Goal: Information Seeking & Learning: Learn about a topic

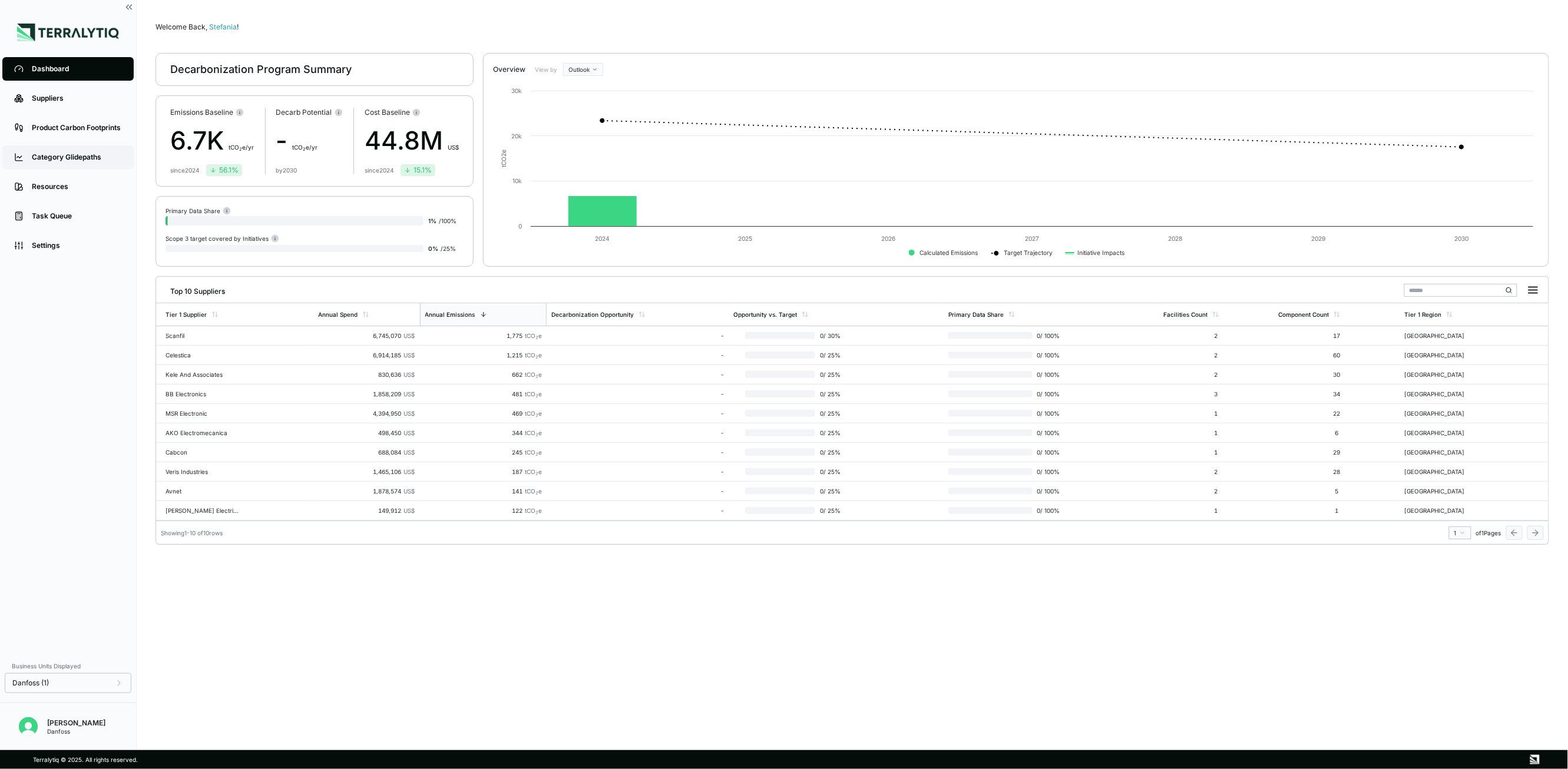
click at [53, 157] on div "Category Glidepaths" at bounding box center [77, 157] width 90 height 9
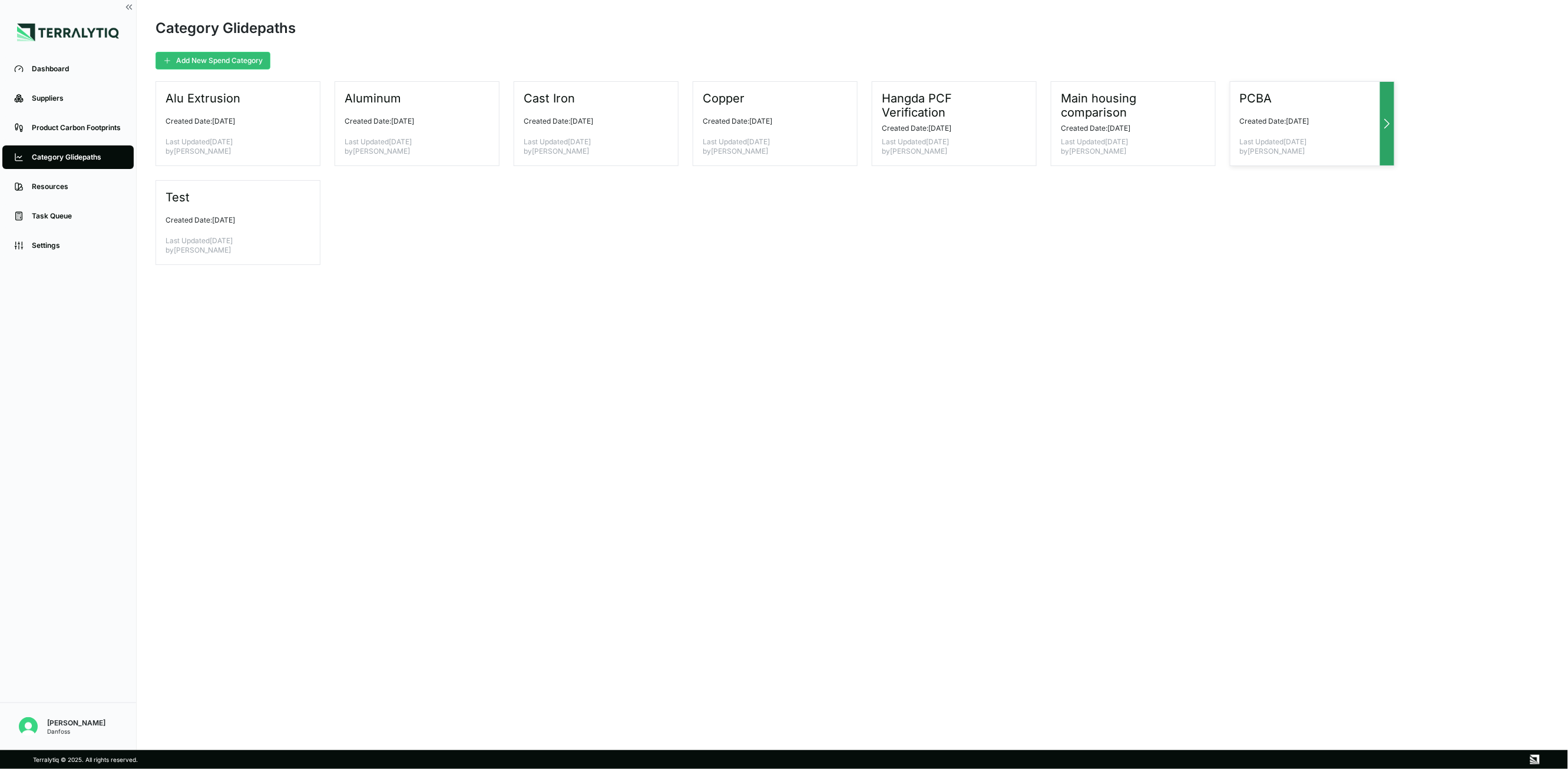
click at [1082, 153] on p "Last Updated [DATE] by [PERSON_NAME]" at bounding box center [1308, 147] width 136 height 19
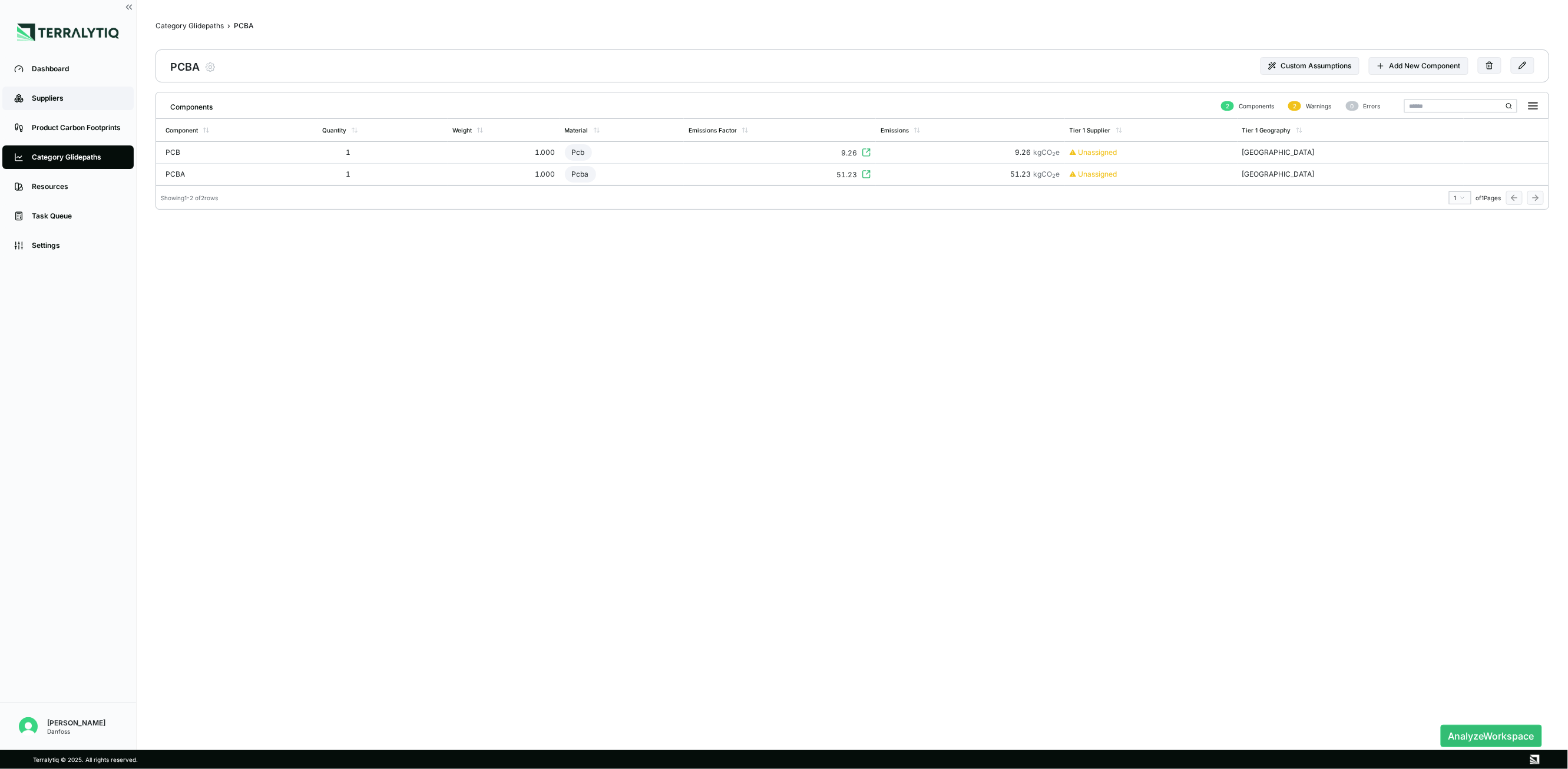
click at [48, 88] on link "Suppliers" at bounding box center [68, 98] width 132 height 23
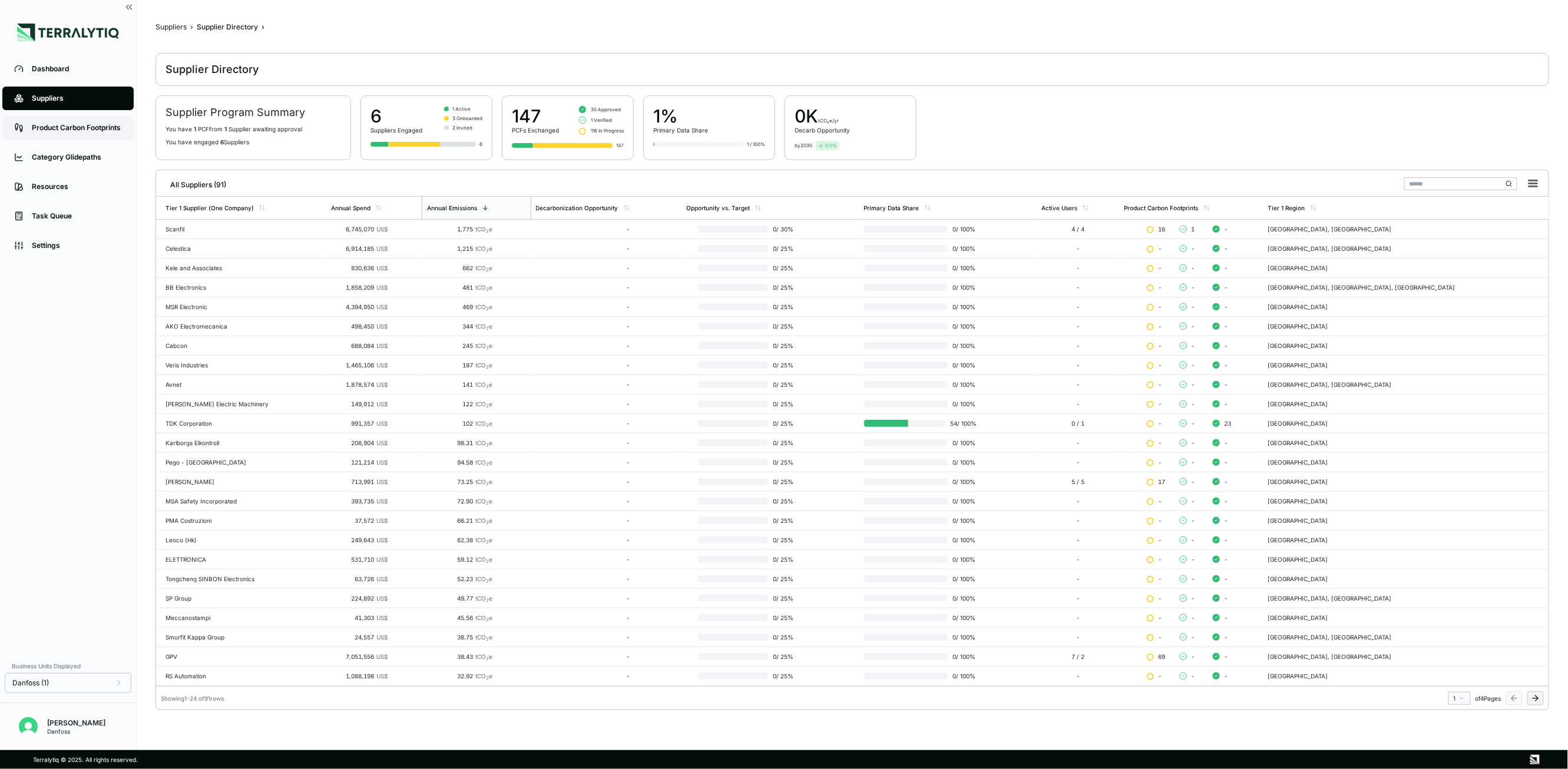
click at [53, 122] on link "Product Carbon Footprints" at bounding box center [68, 127] width 132 height 23
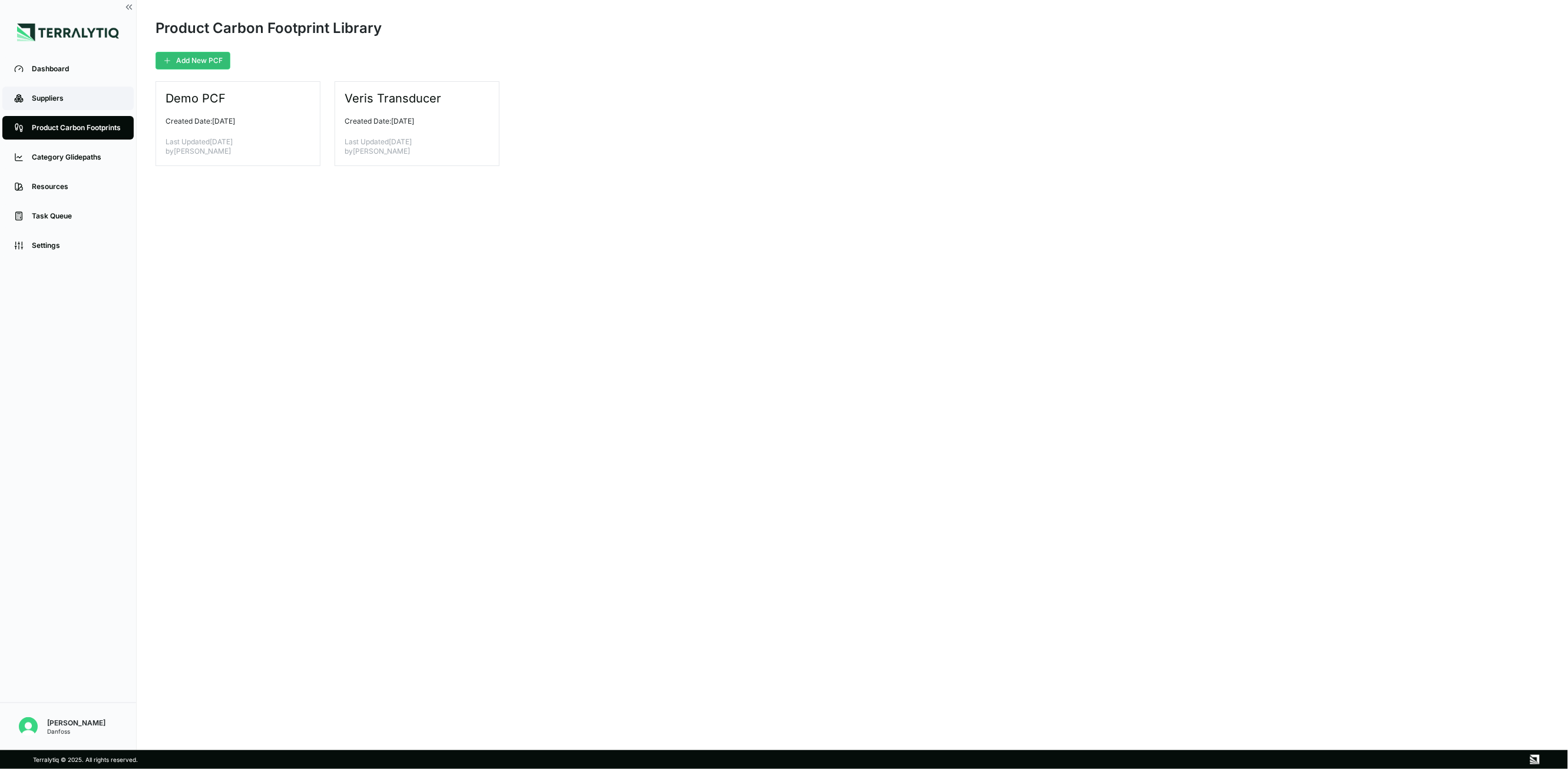
click at [63, 97] on div "Suppliers" at bounding box center [77, 97] width 90 height 9
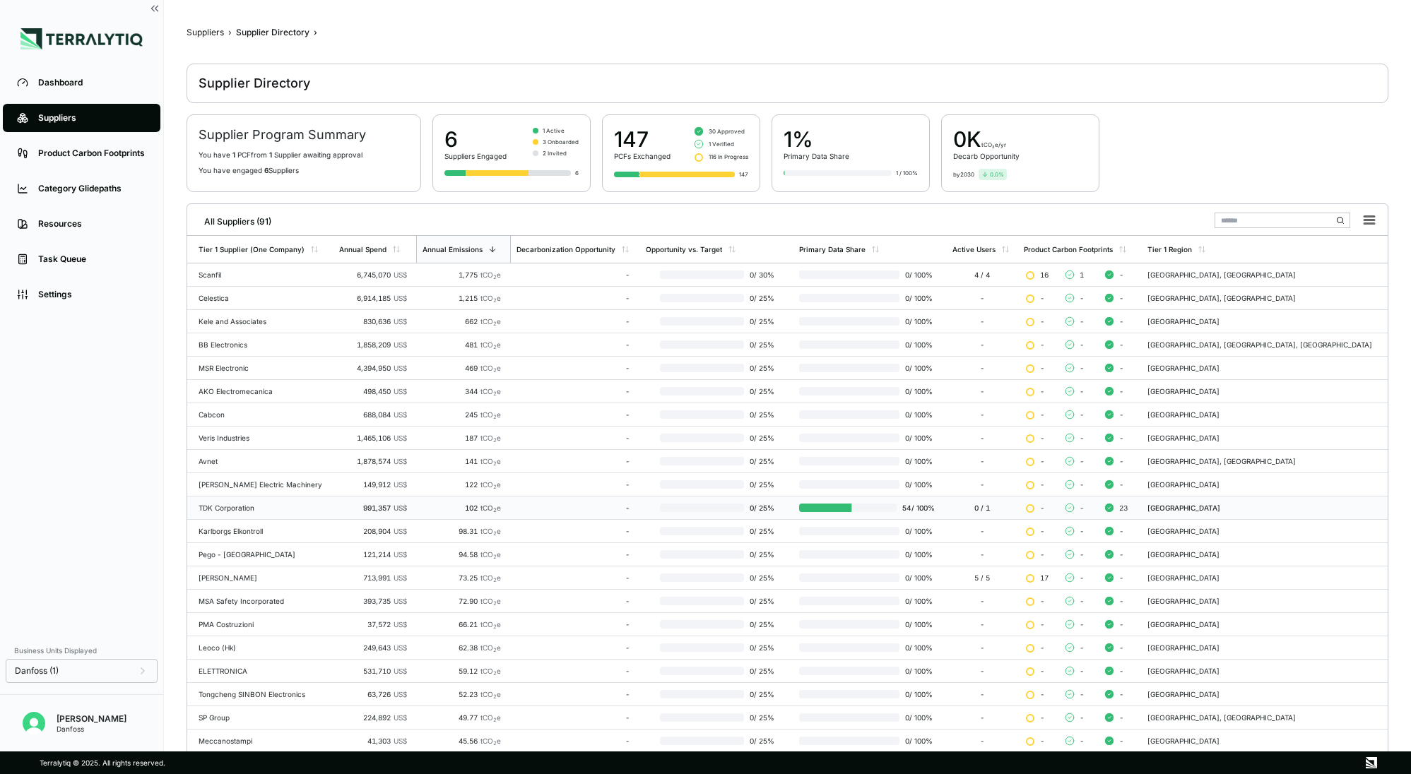
click at [290, 509] on div "TDK Corporation" at bounding box center [263, 508] width 129 height 8
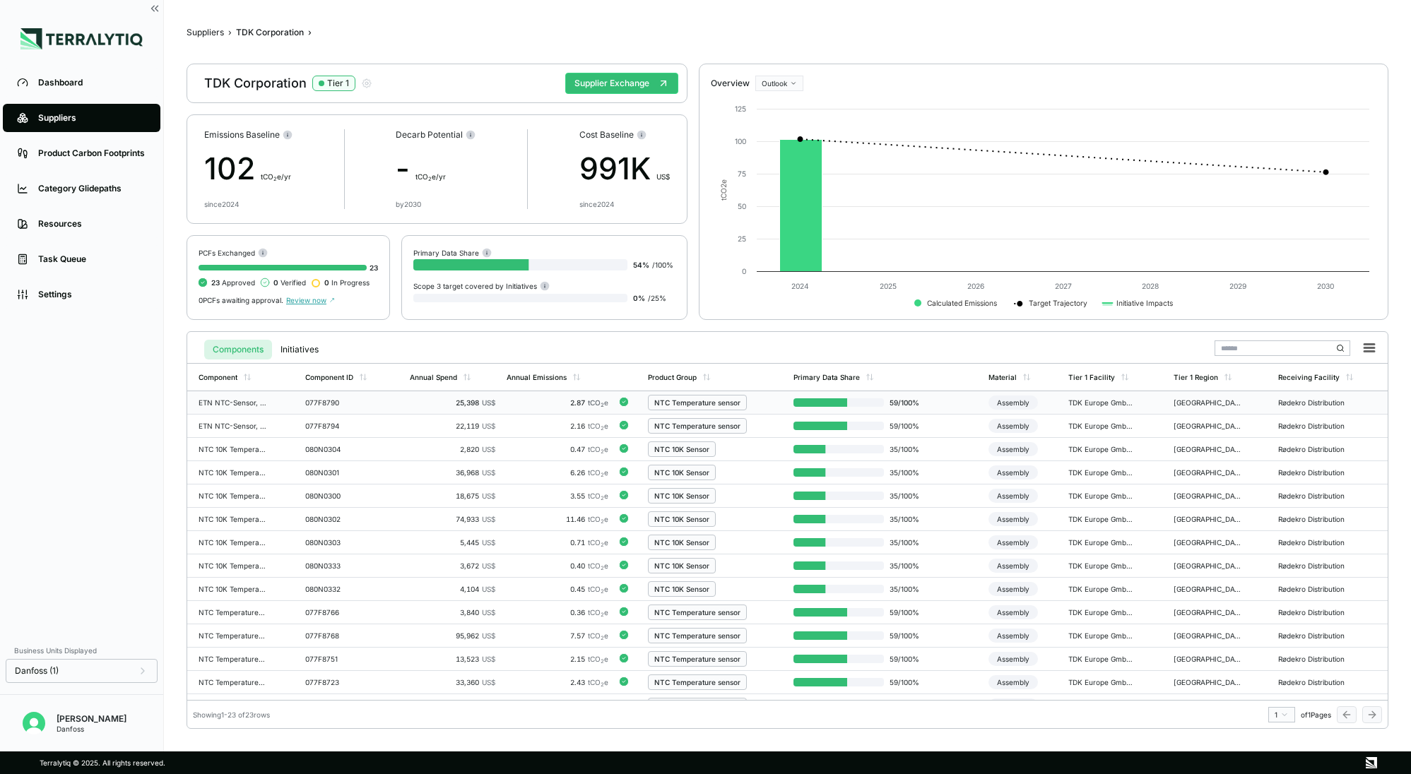
click at [1018, 406] on div "Assembly" at bounding box center [1013, 403] width 49 height 14
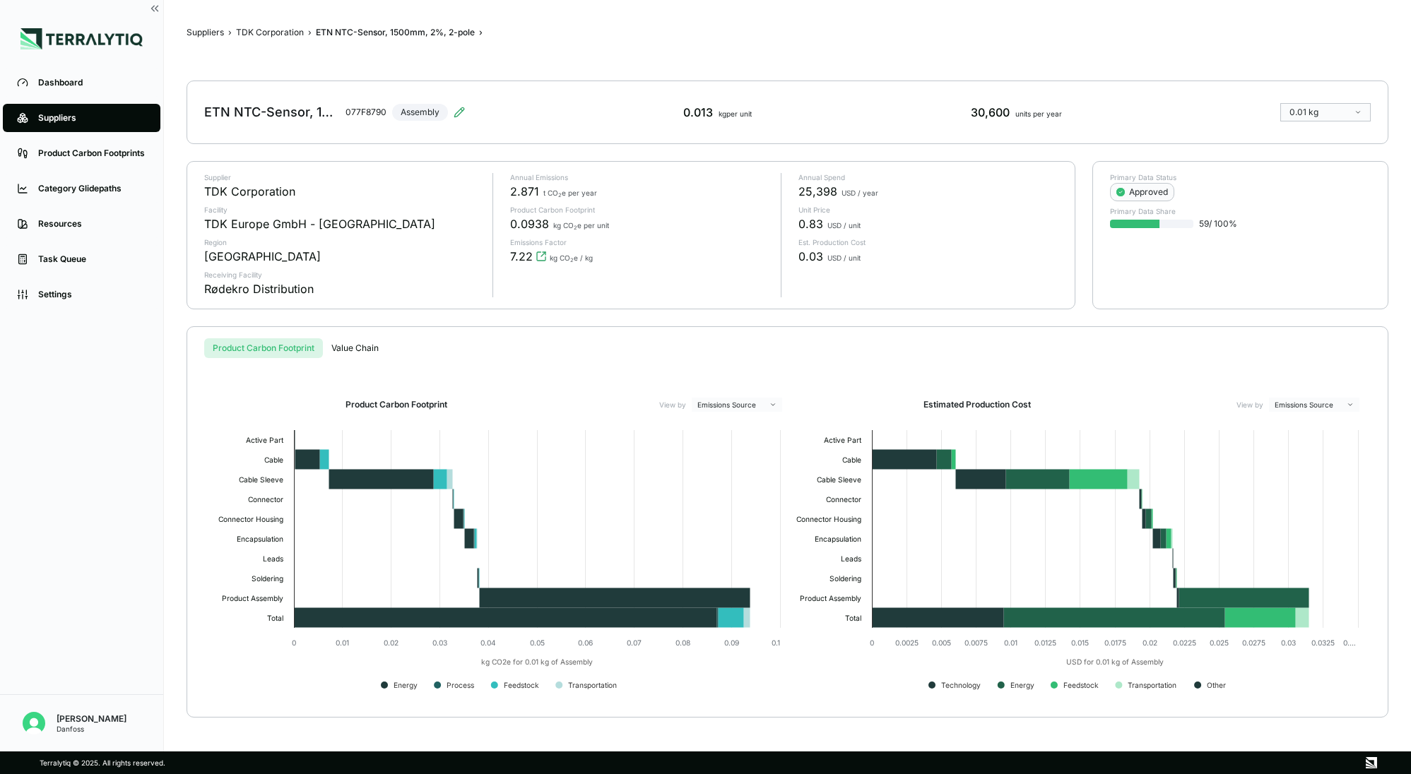
click at [423, 117] on div "ETN NTC-Sensor, 1500mm, 2%, 2-pole 077F8790 Assembly" at bounding box center [334, 113] width 261 height 40
click at [455, 111] on icon at bounding box center [459, 112] width 11 height 11
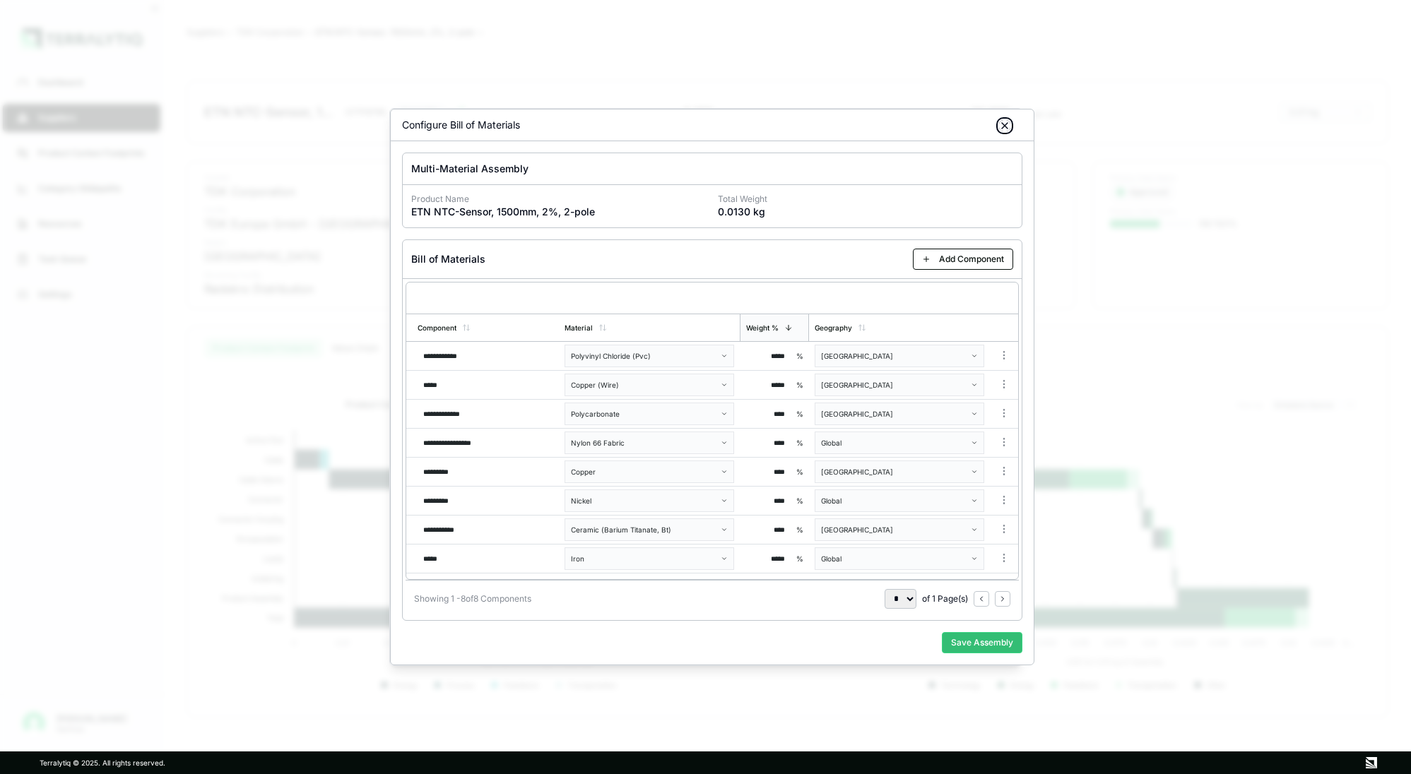
click at [1007, 122] on icon "button" at bounding box center [1004, 125] width 11 height 11
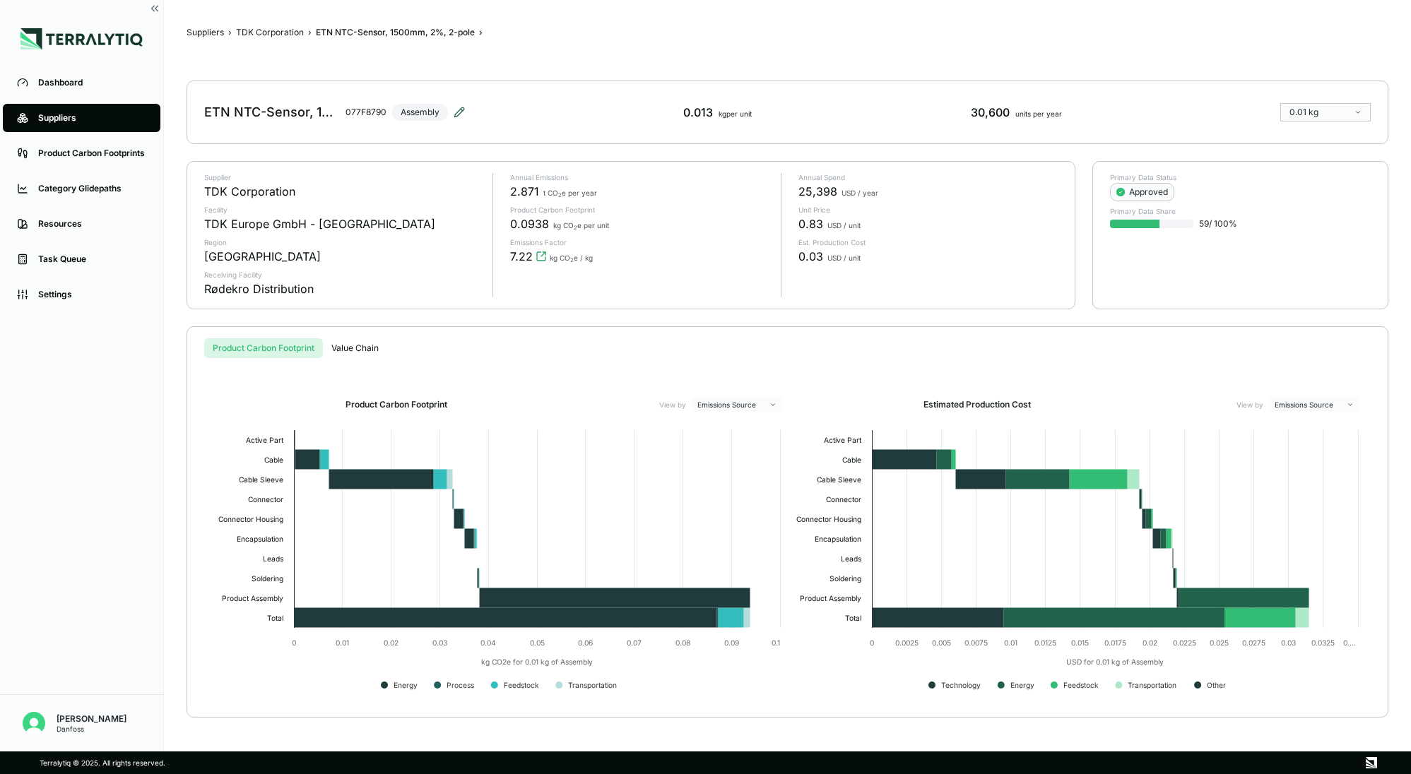
click at [464, 115] on icon at bounding box center [459, 112] width 11 height 11
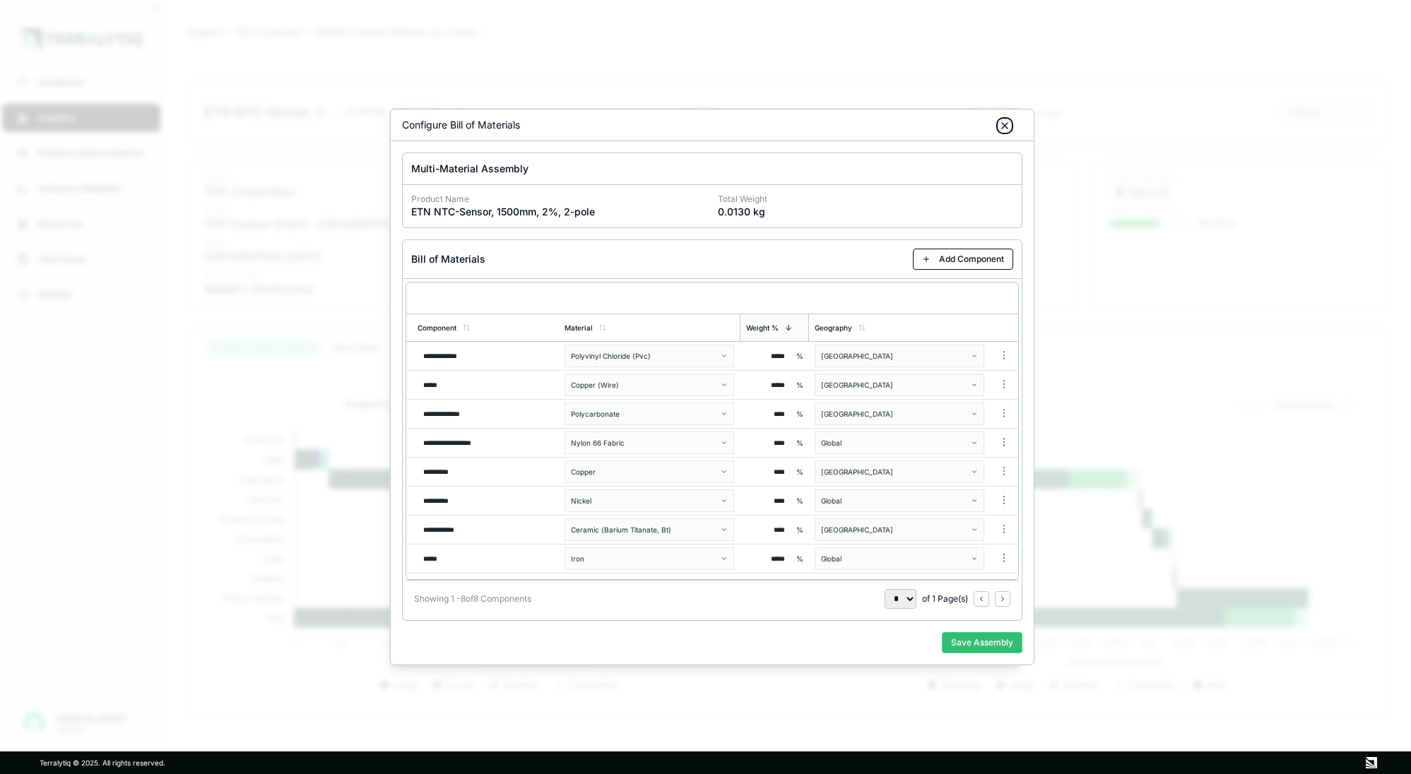
click at [1006, 128] on icon "button" at bounding box center [1004, 125] width 11 height 11
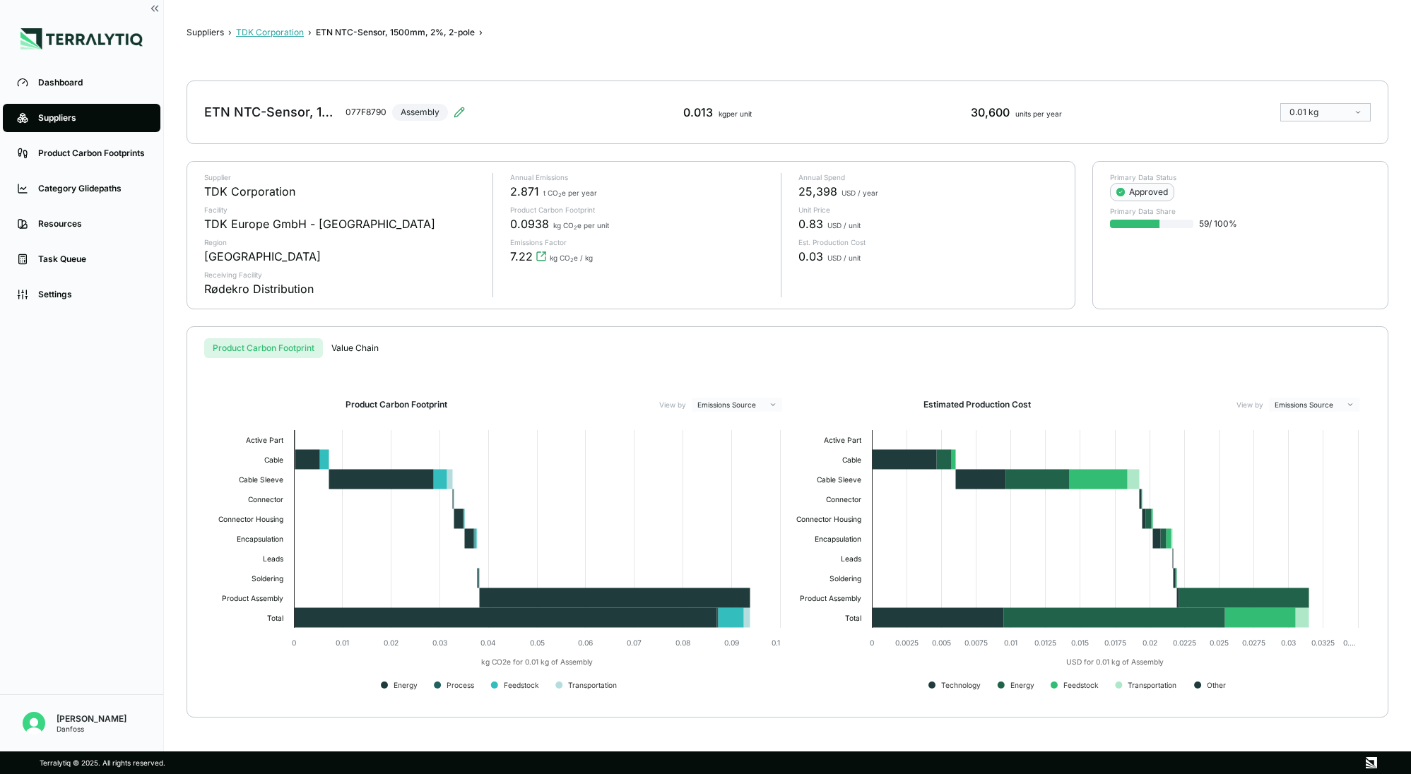
click at [248, 37] on button "TDK Corporation" at bounding box center [270, 32] width 68 height 11
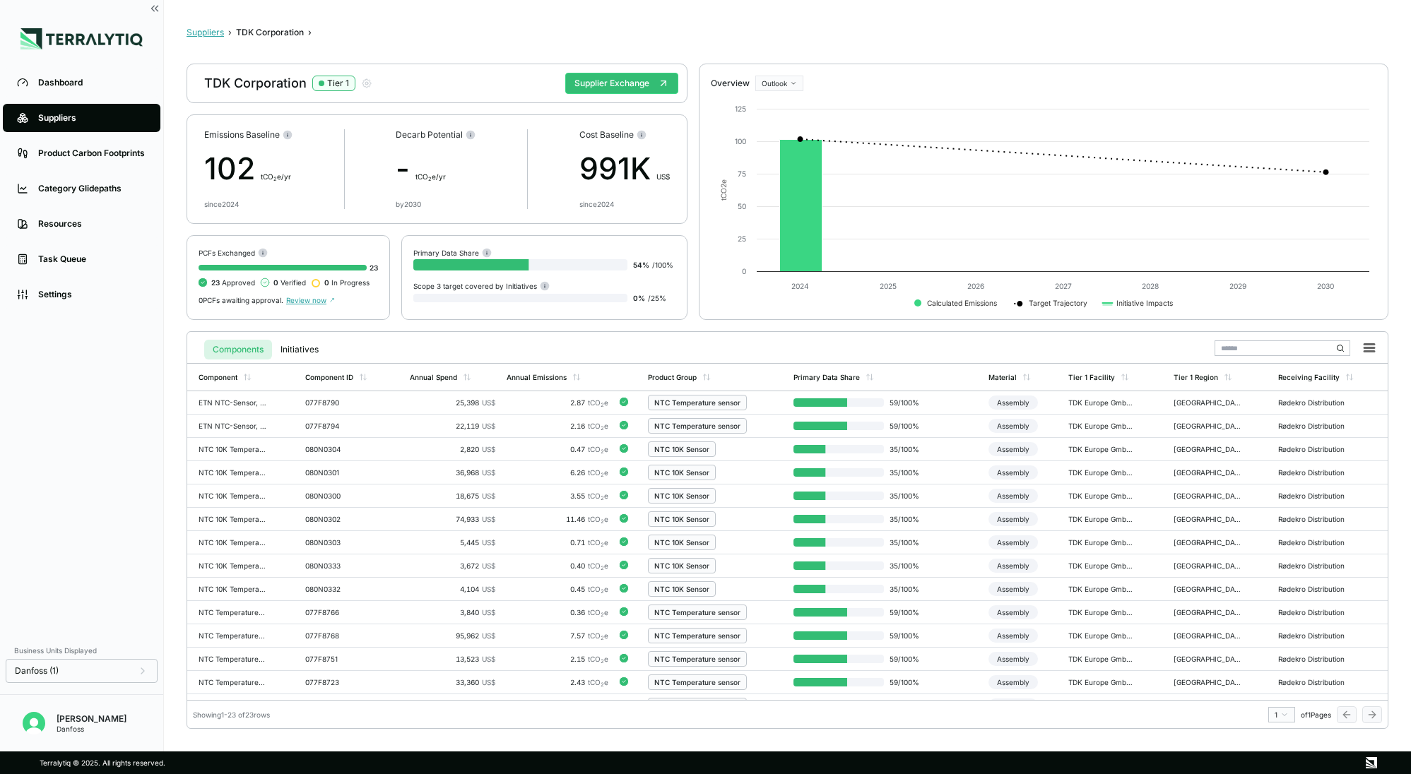
click at [197, 34] on button "Suppliers" at bounding box center [205, 32] width 37 height 11
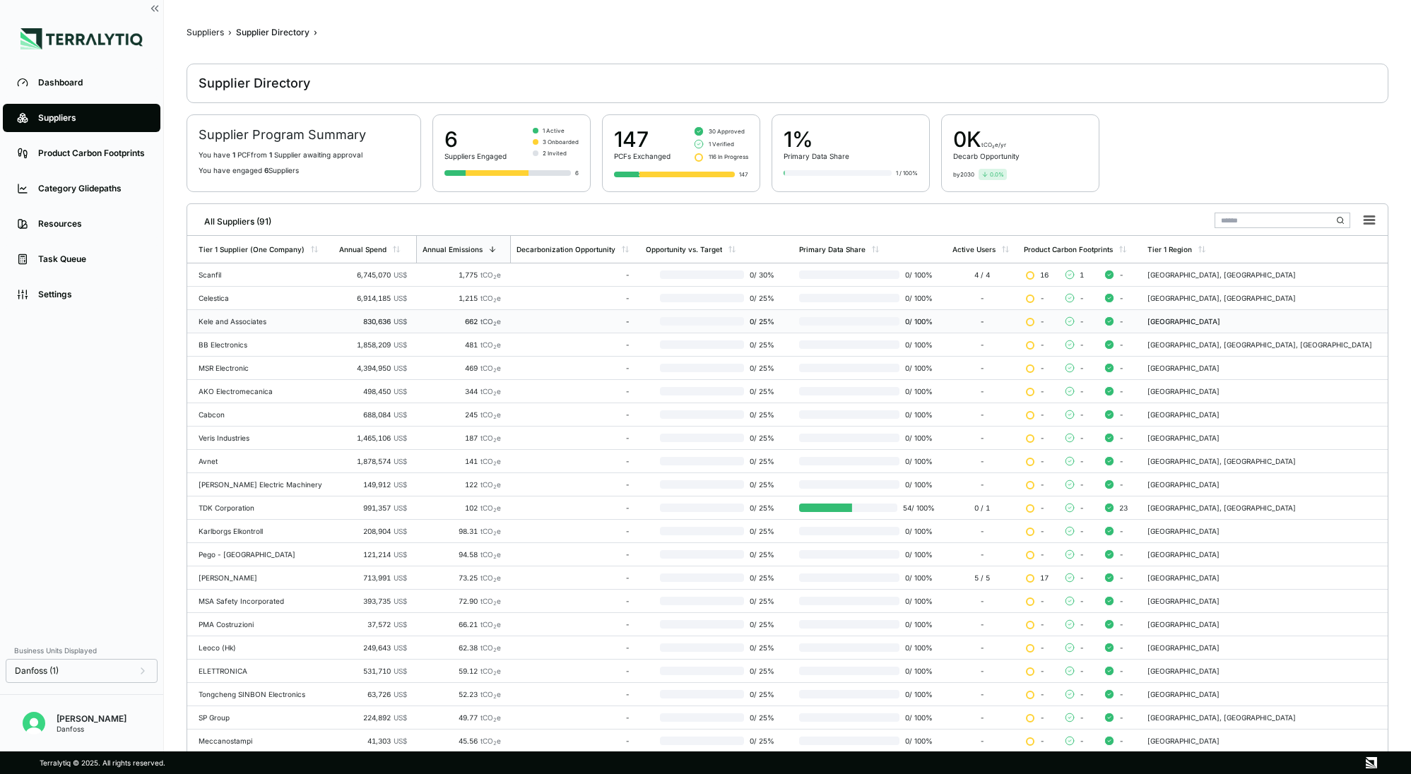
click at [253, 325] on div "Kele and Associates" at bounding box center [263, 321] width 129 height 8
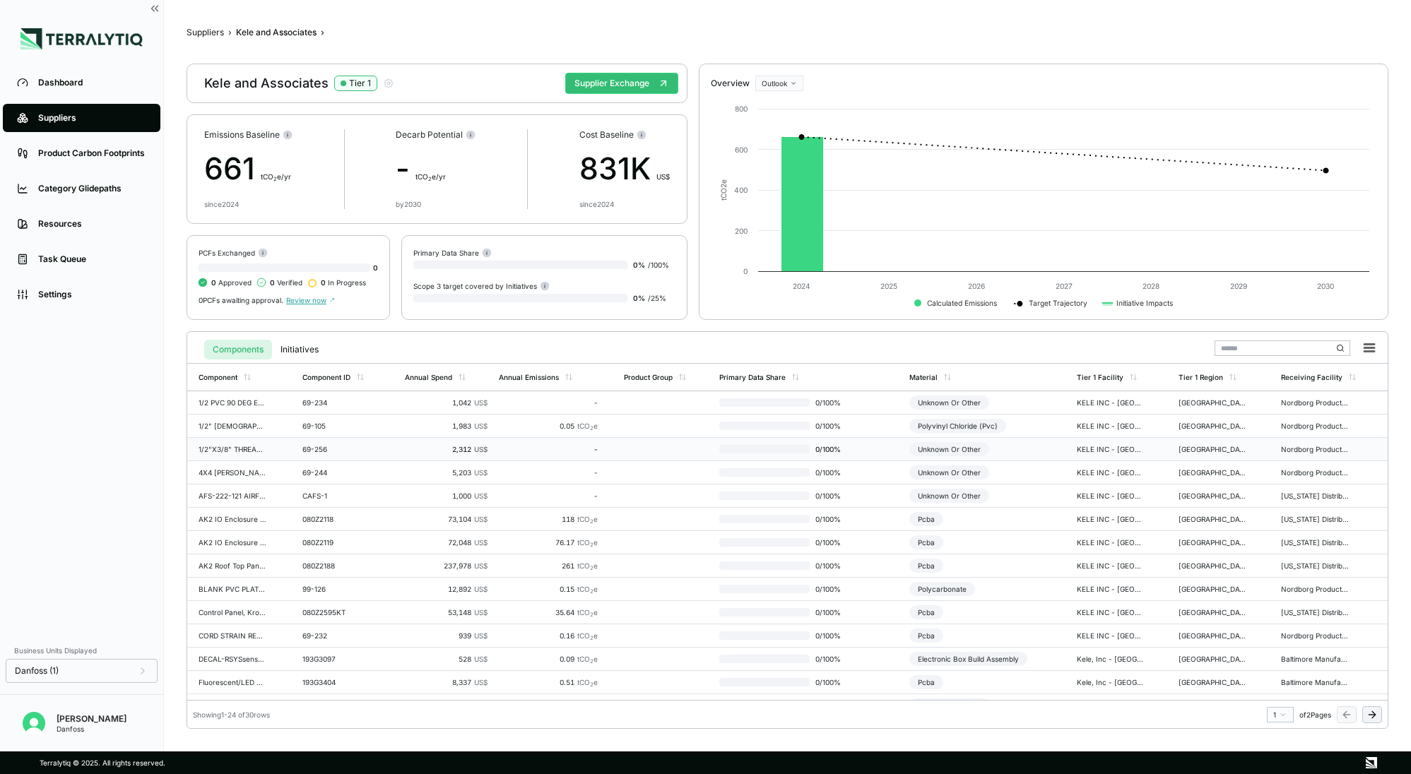
click at [227, 456] on td "1/2"X3/8" THREADED BUSHING PVC" at bounding box center [242, 449] width 110 height 23
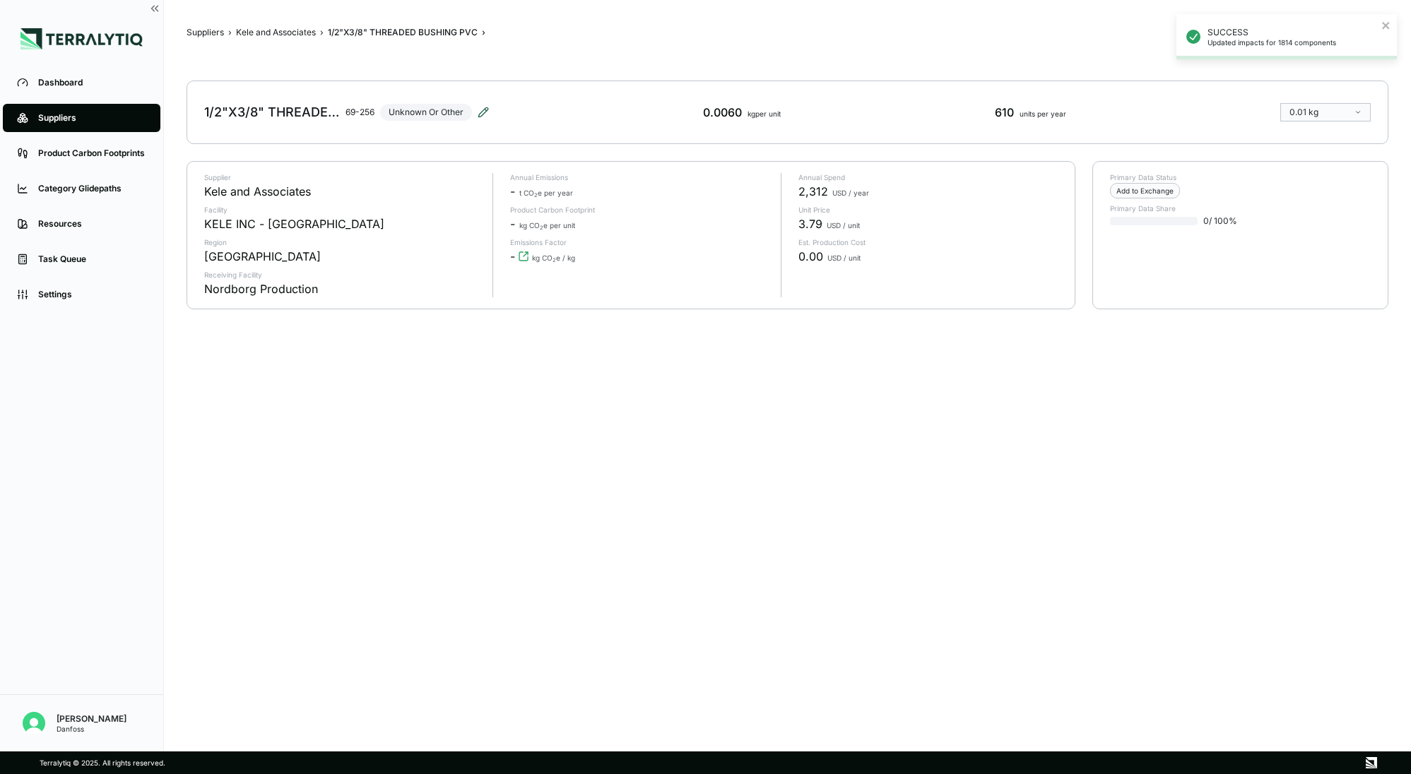
click at [481, 111] on icon at bounding box center [483, 112] width 11 height 11
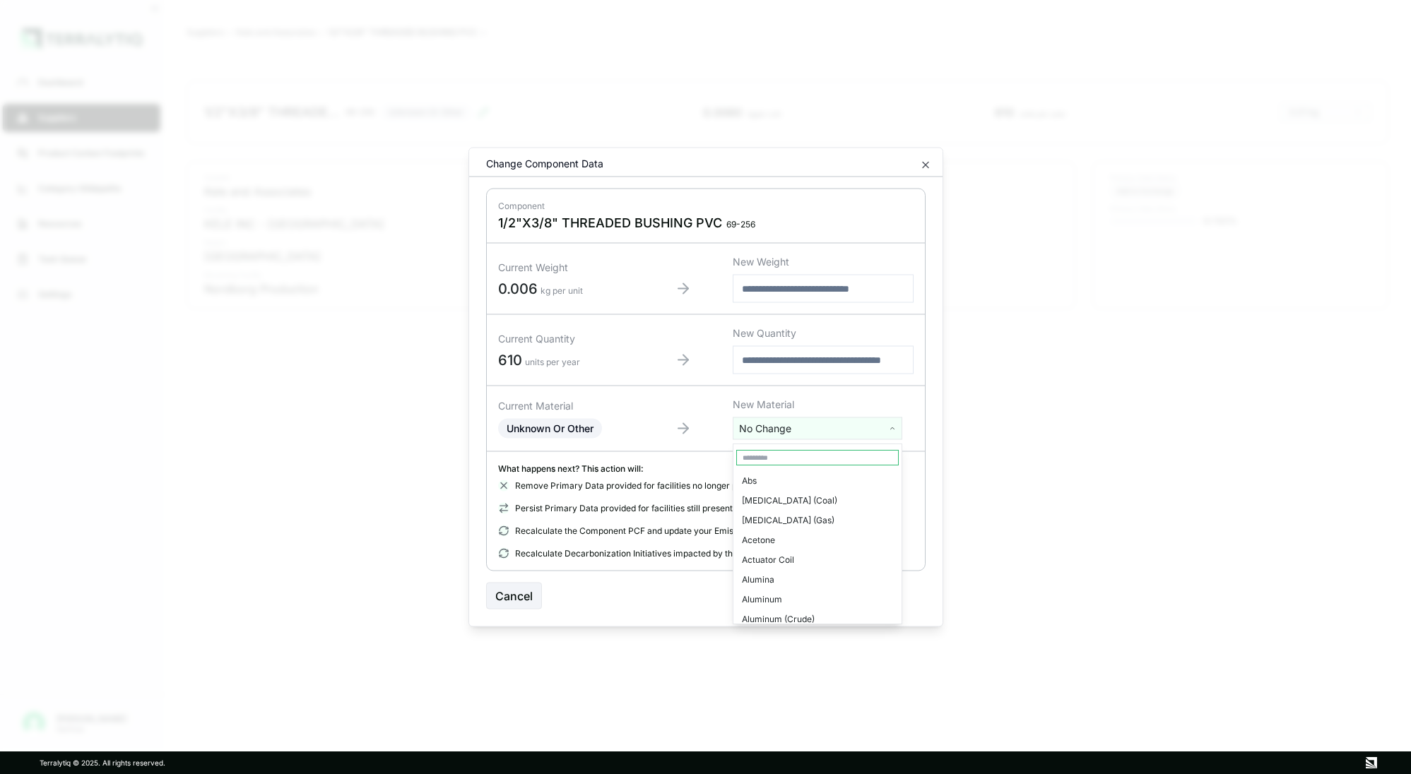
click at [836, 431] on html "SUCCESS Updated impacts for 1814 components Dashboard Suppliers Product Carbon …" at bounding box center [705, 387] width 1411 height 774
click at [514, 593] on html "Dashboard Suppliers Product Carbon Footprints Category Glidepaths Resources Tas…" at bounding box center [705, 387] width 1411 height 774
click at [524, 594] on button "Cancel" at bounding box center [514, 596] width 56 height 27
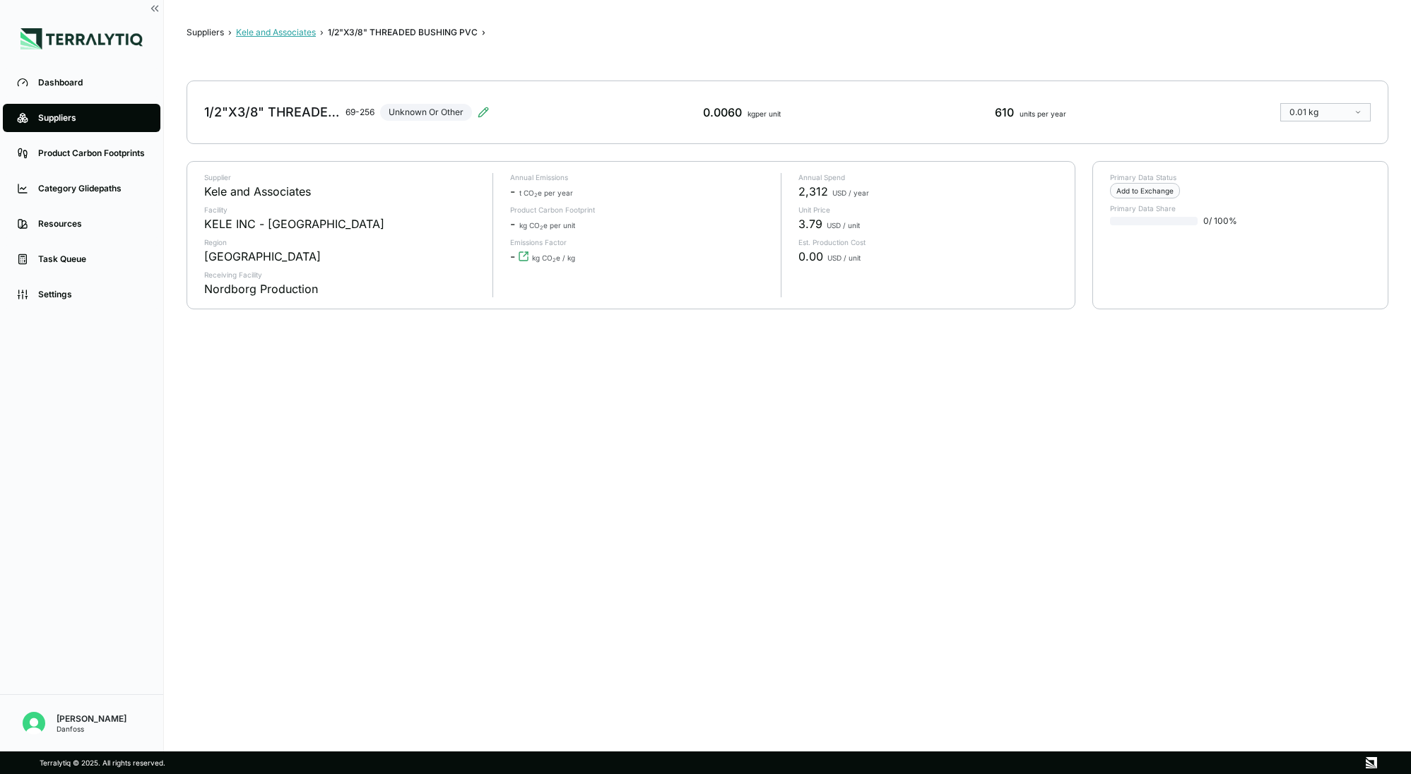
click at [276, 34] on button "Kele and Associates" at bounding box center [276, 32] width 80 height 11
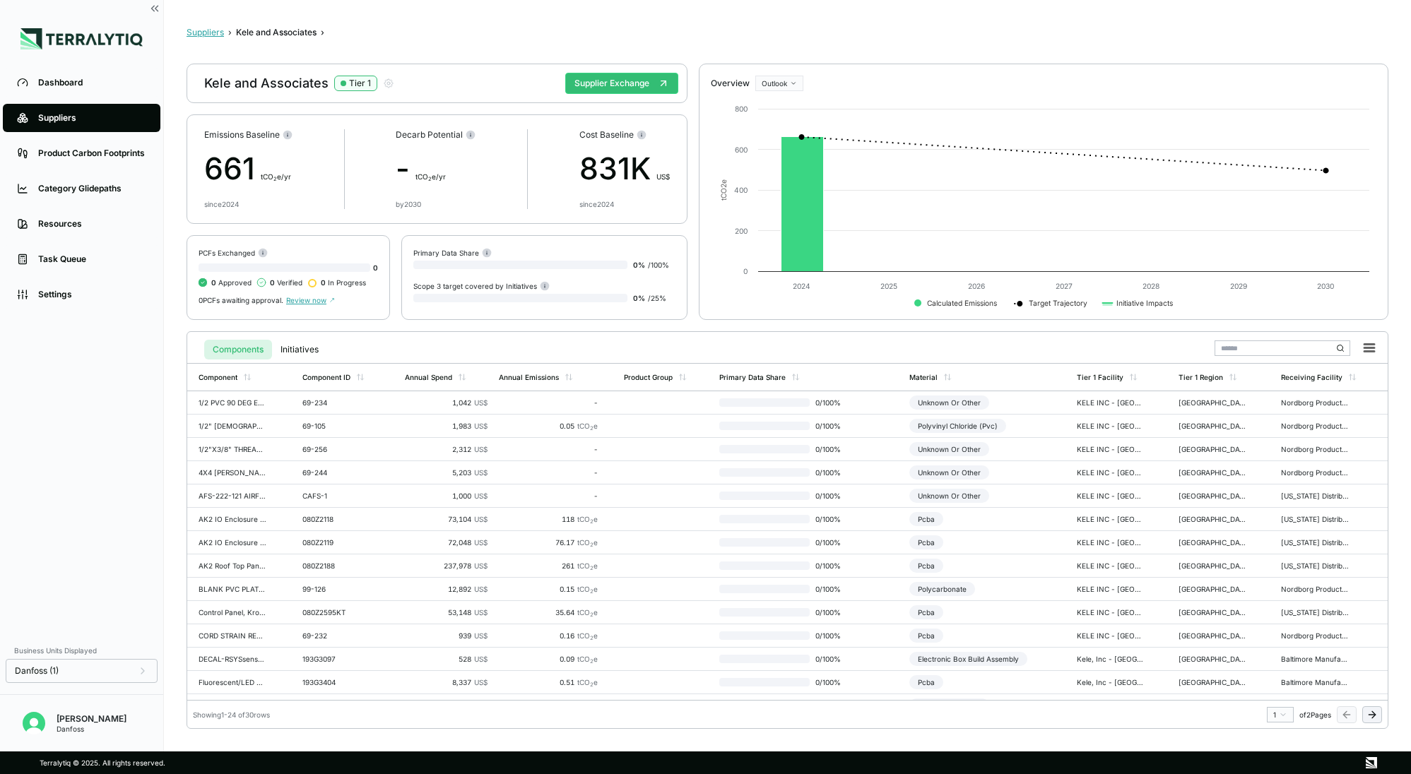
click at [204, 36] on button "Suppliers" at bounding box center [205, 32] width 37 height 11
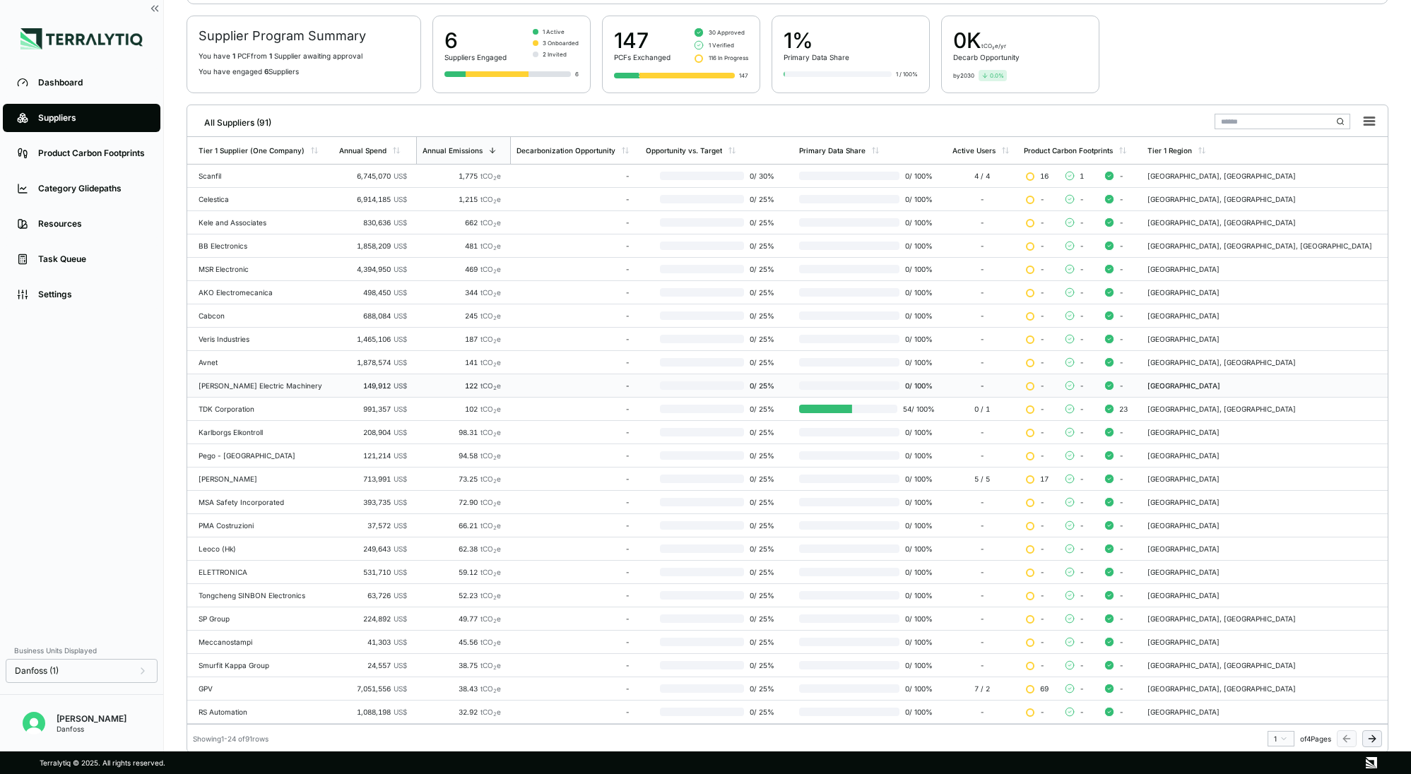
scroll to position [100, 0]
click at [232, 570] on div "ELETTRONICA" at bounding box center [263, 571] width 129 height 8
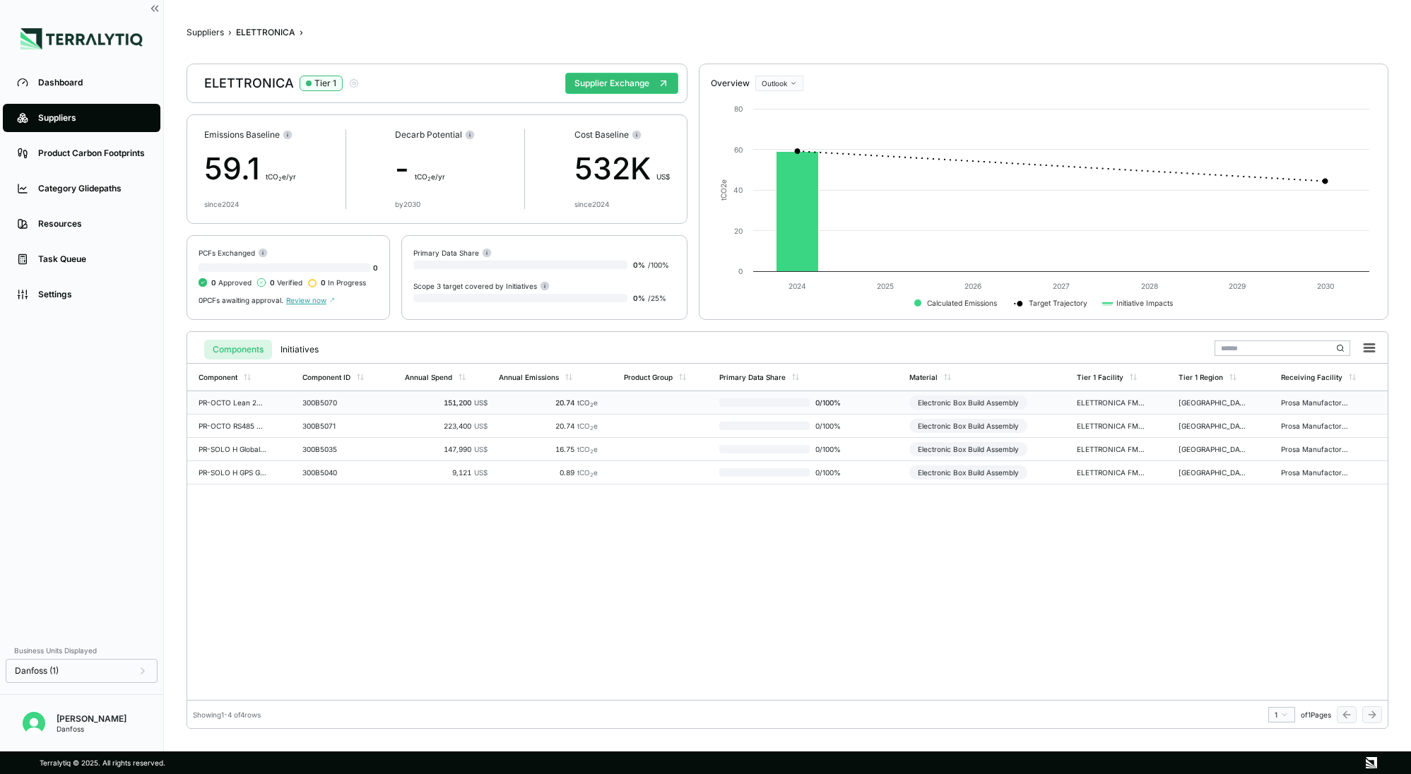
click at [341, 408] on td "300B5070" at bounding box center [348, 402] width 102 height 23
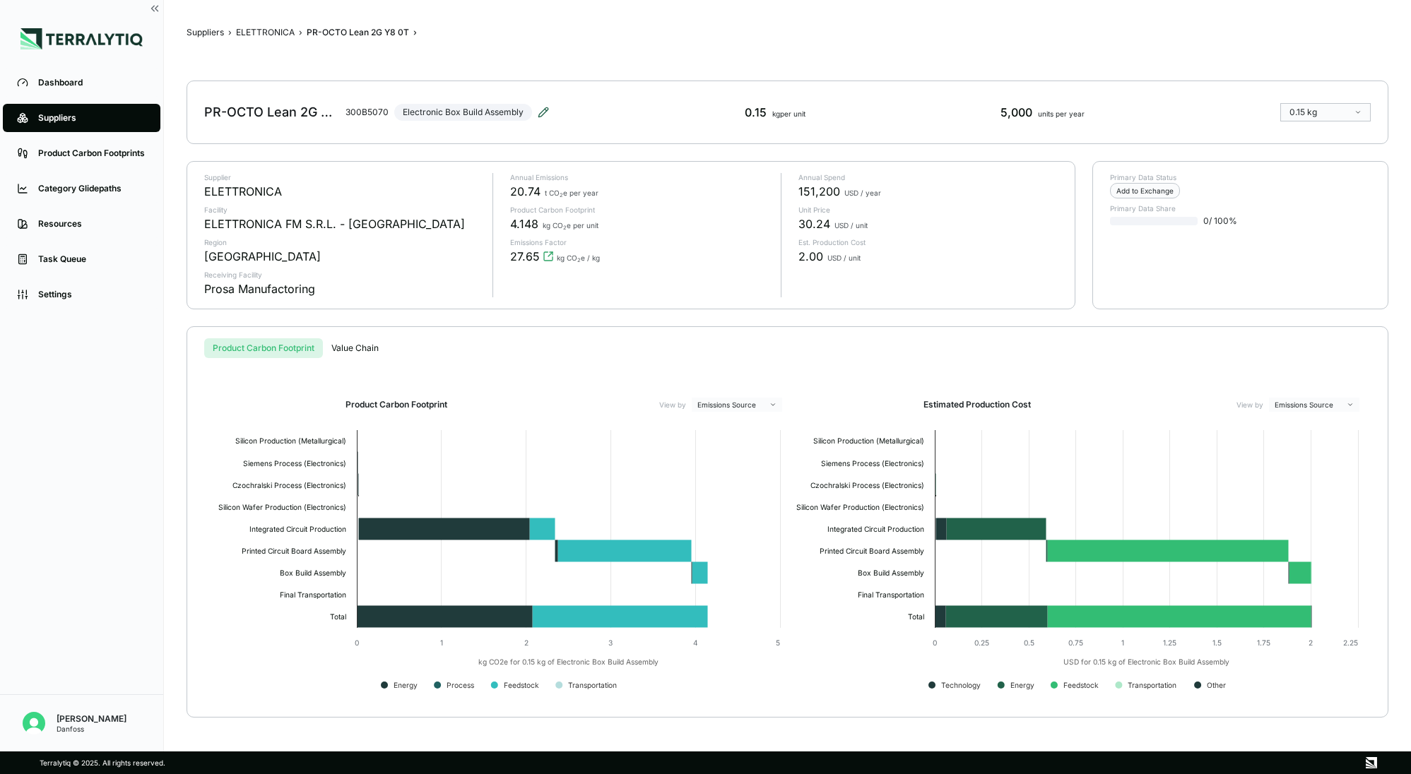
click at [543, 111] on icon at bounding box center [543, 112] width 11 height 11
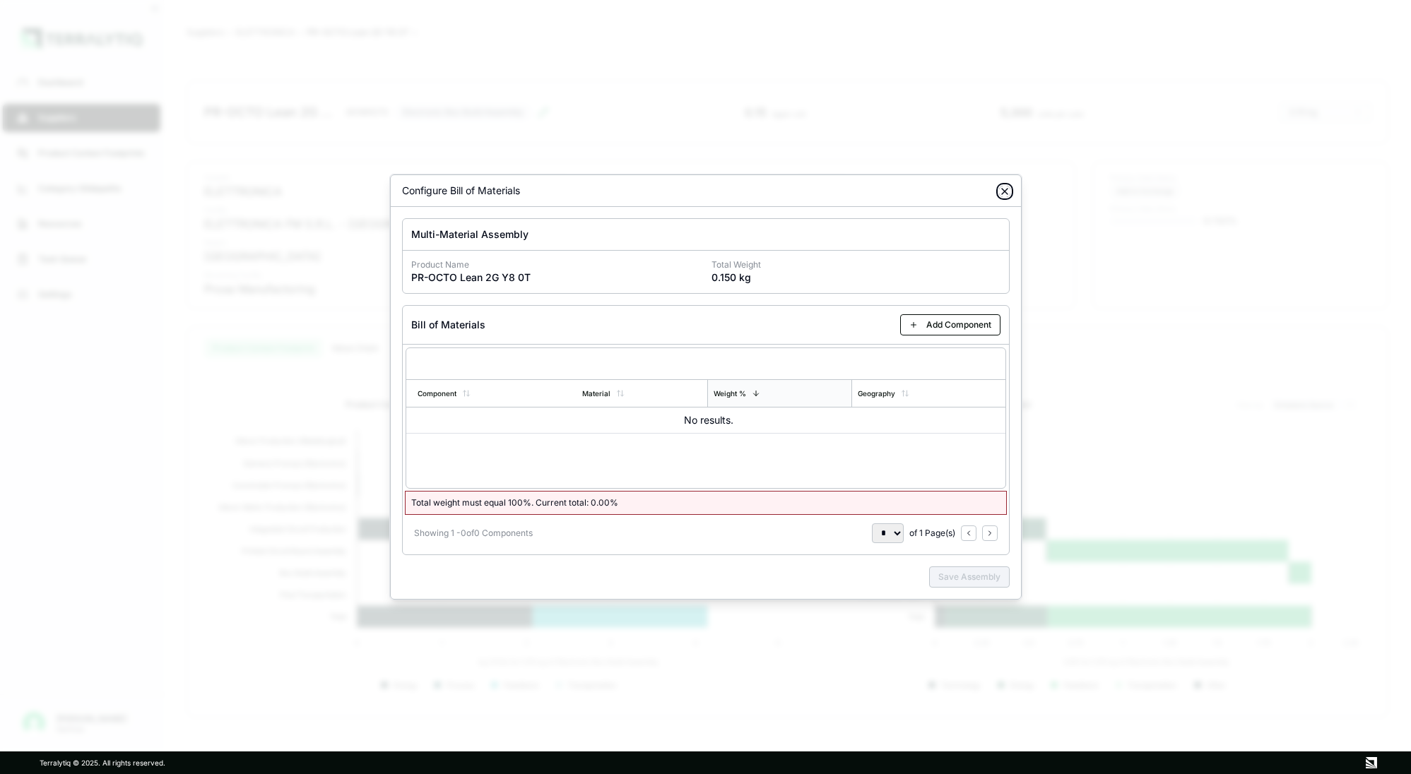
click at [1003, 189] on icon "button" at bounding box center [1005, 192] width 6 height 6
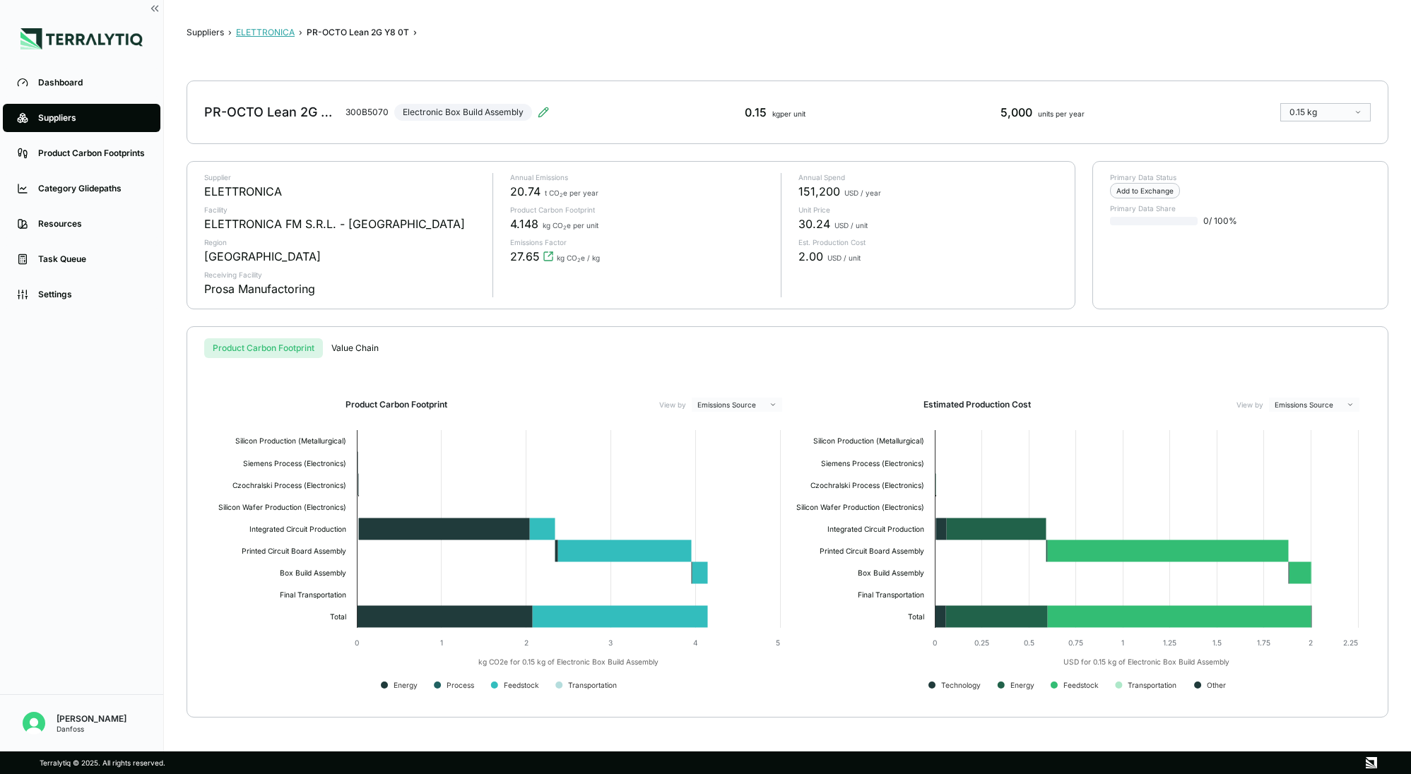
click at [269, 34] on button "ELETTRONICA" at bounding box center [265, 32] width 59 height 11
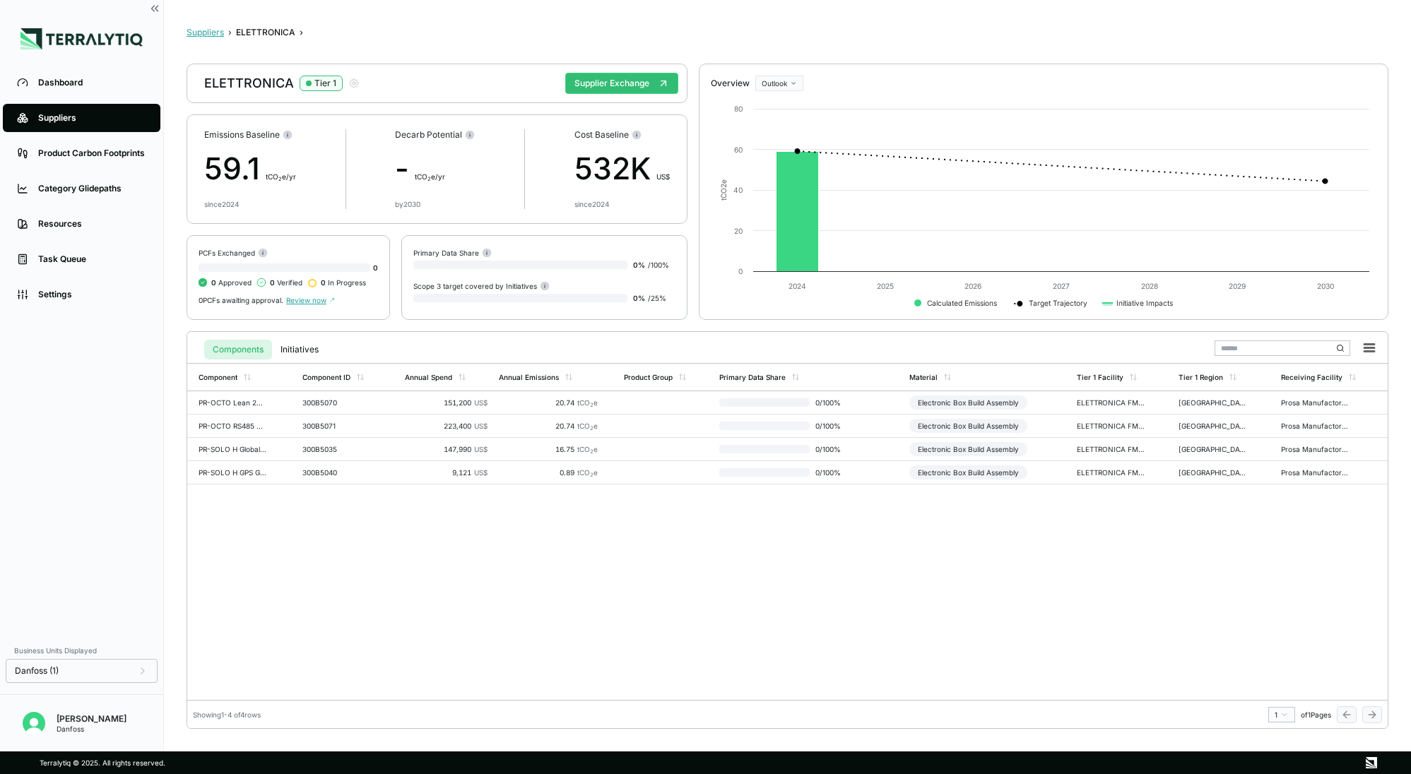
click at [213, 33] on button "Suppliers" at bounding box center [205, 32] width 37 height 11
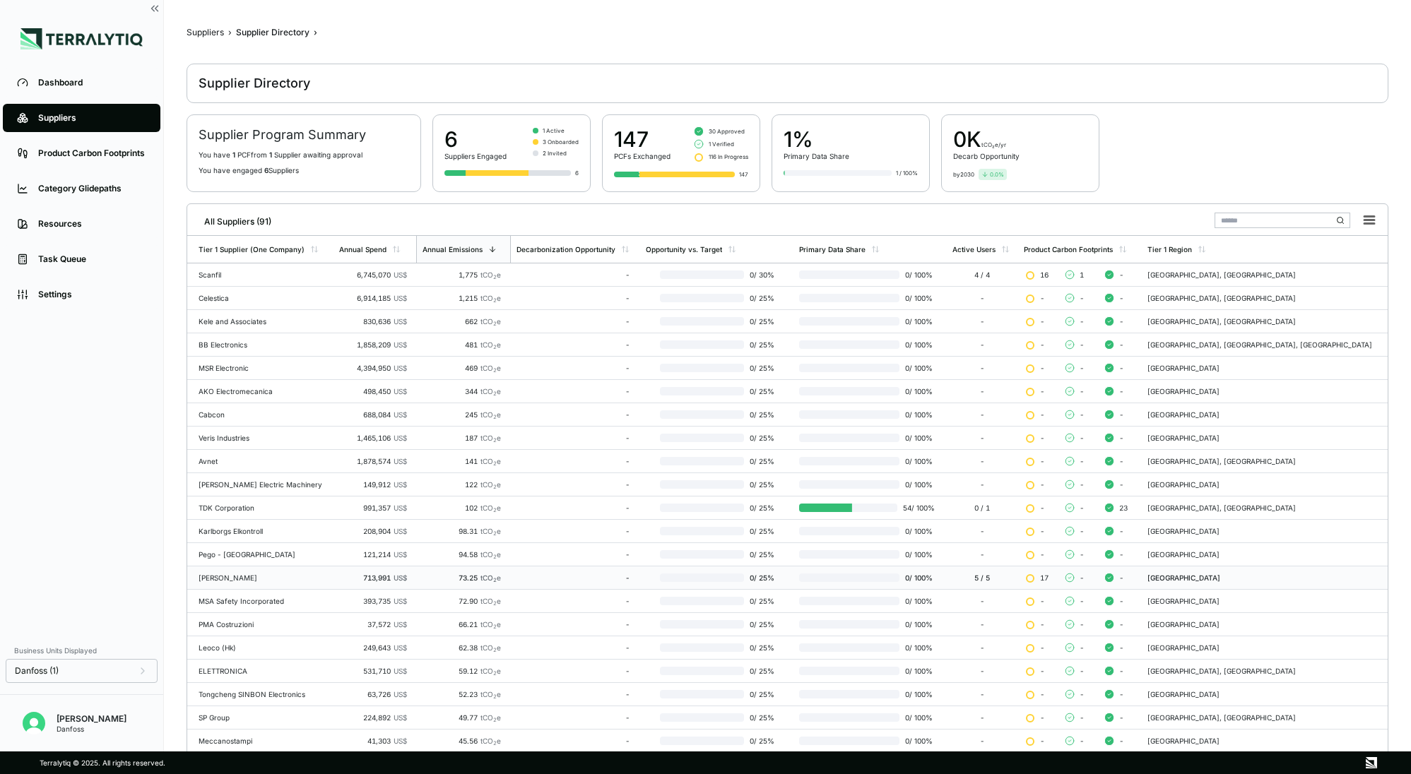
click at [298, 580] on div "[PERSON_NAME]" at bounding box center [263, 578] width 129 height 8
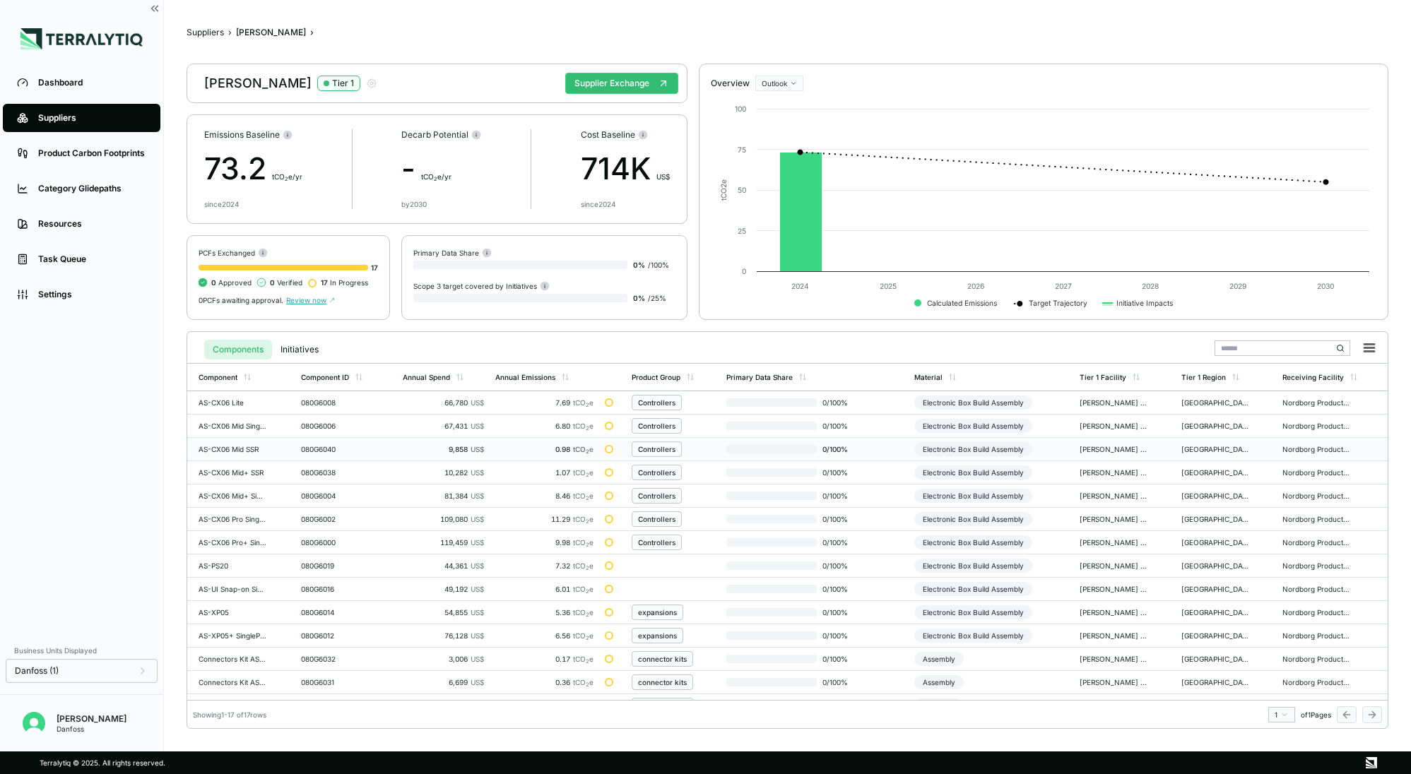
click at [464, 454] on td "9,858 US$" at bounding box center [443, 449] width 93 height 23
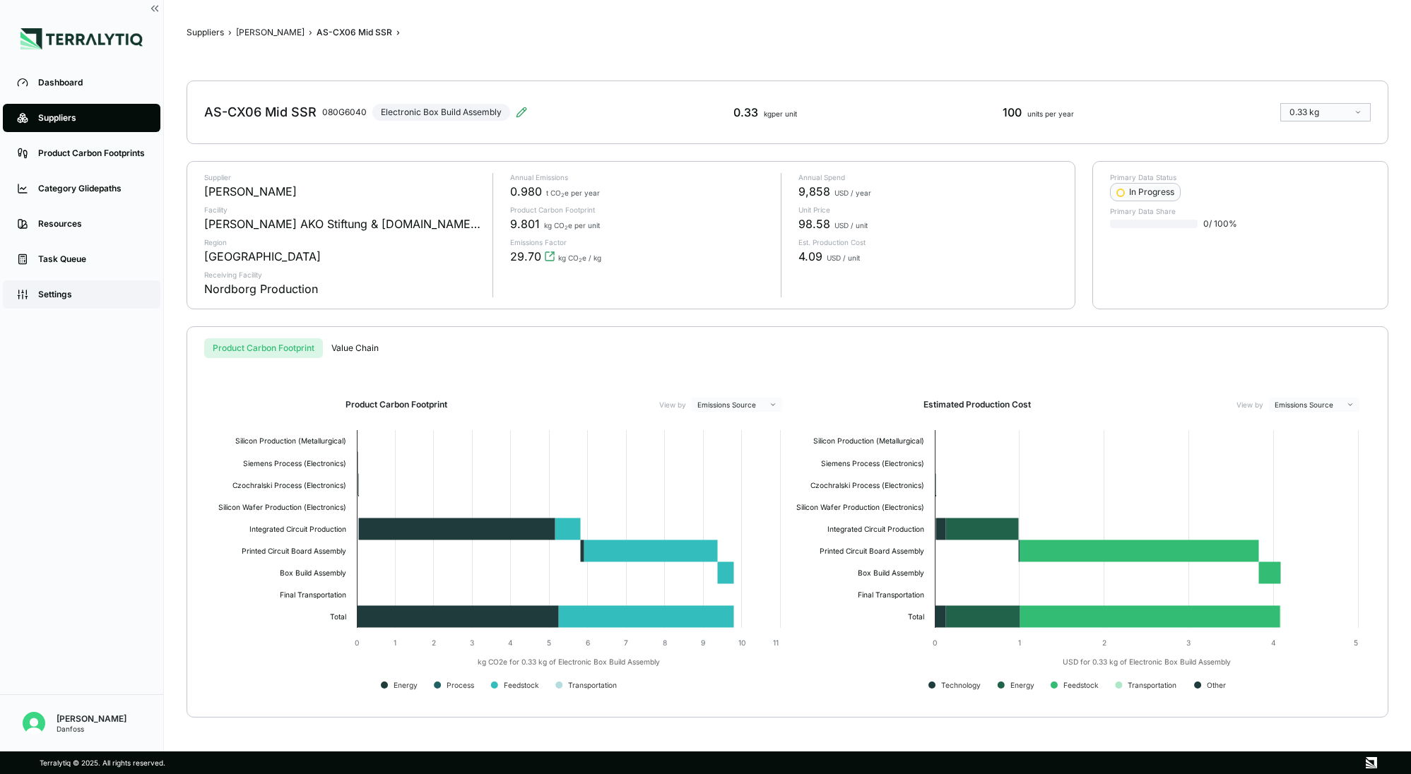
click at [77, 293] on div "Settings" at bounding box center [92, 294] width 108 height 11
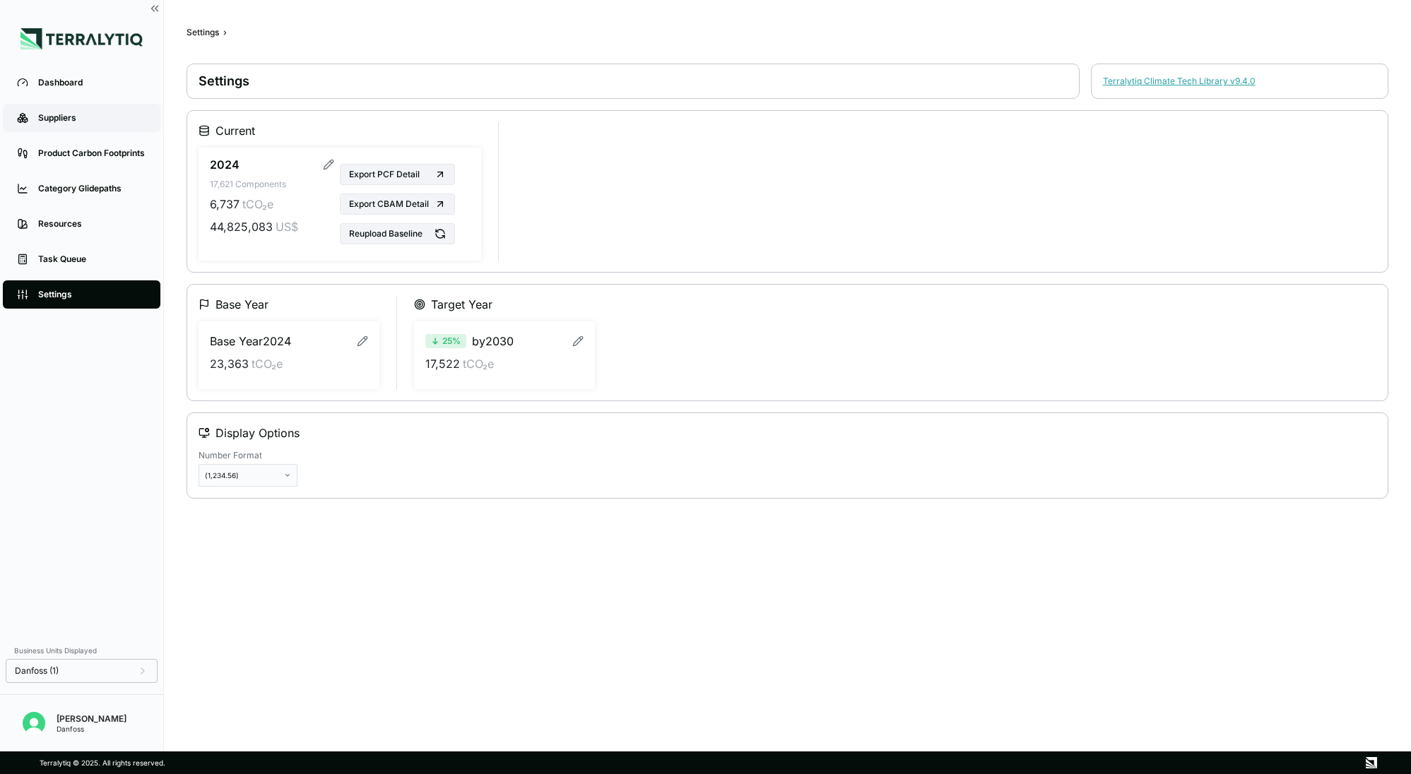
click at [76, 114] on div "Suppliers" at bounding box center [92, 117] width 108 height 11
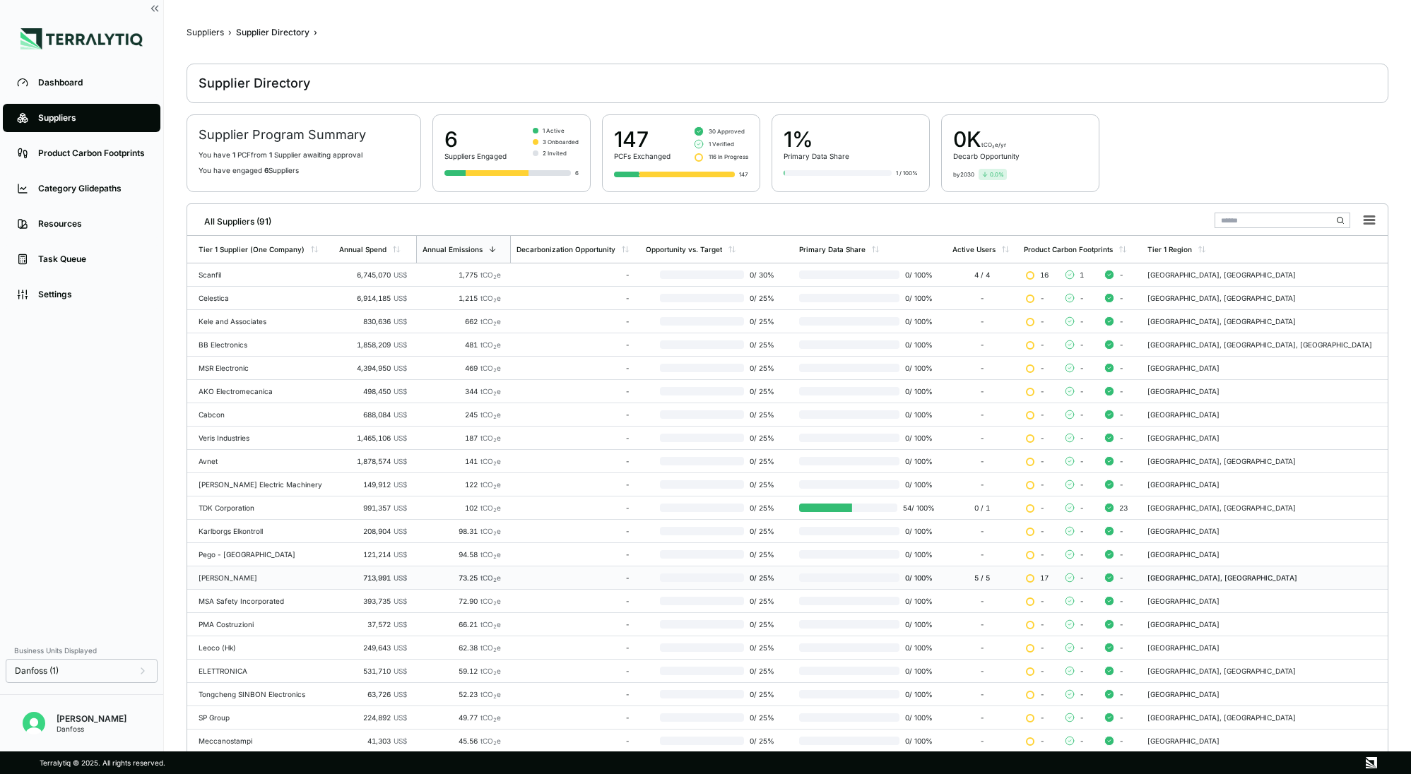
click at [230, 579] on div "[PERSON_NAME]" at bounding box center [263, 578] width 129 height 8
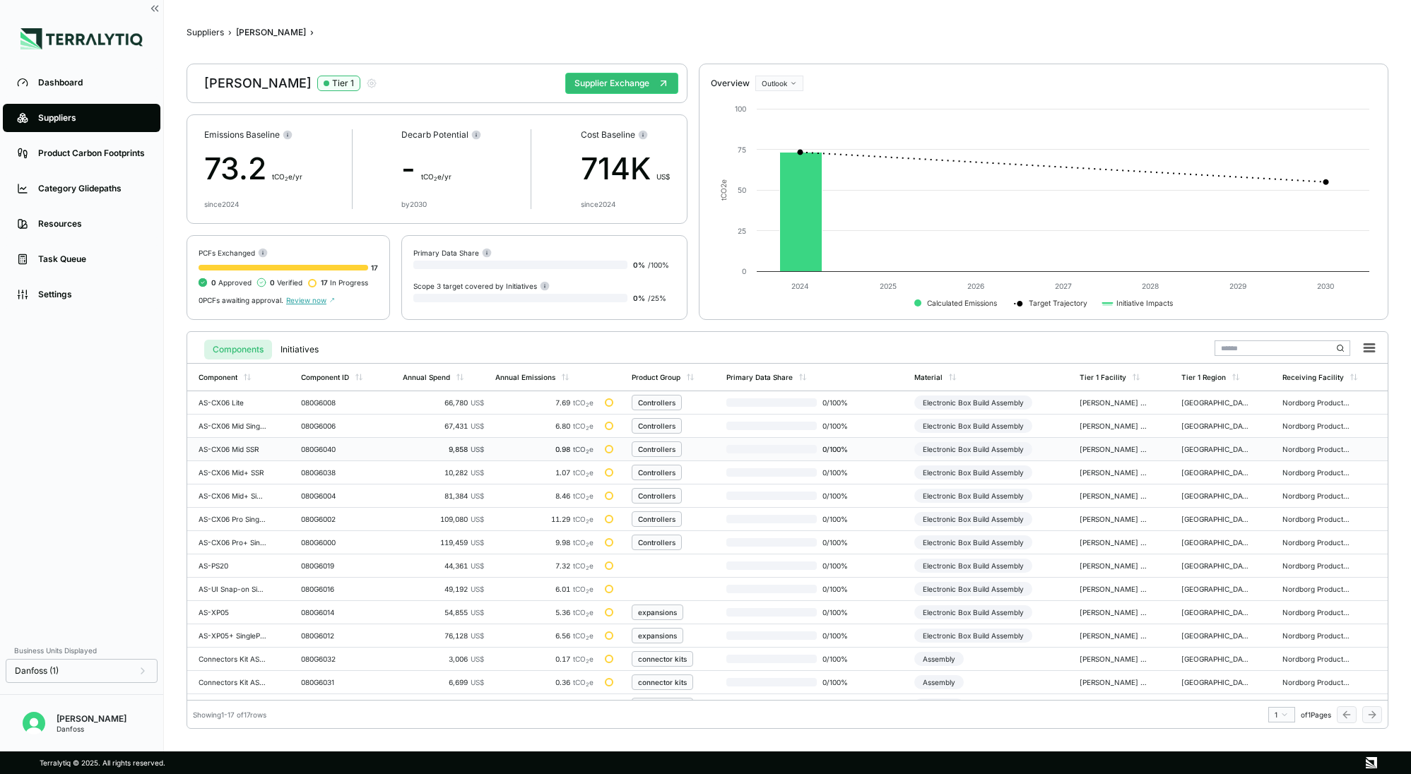
click at [303, 447] on div "080G6040" at bounding box center [335, 449] width 68 height 8
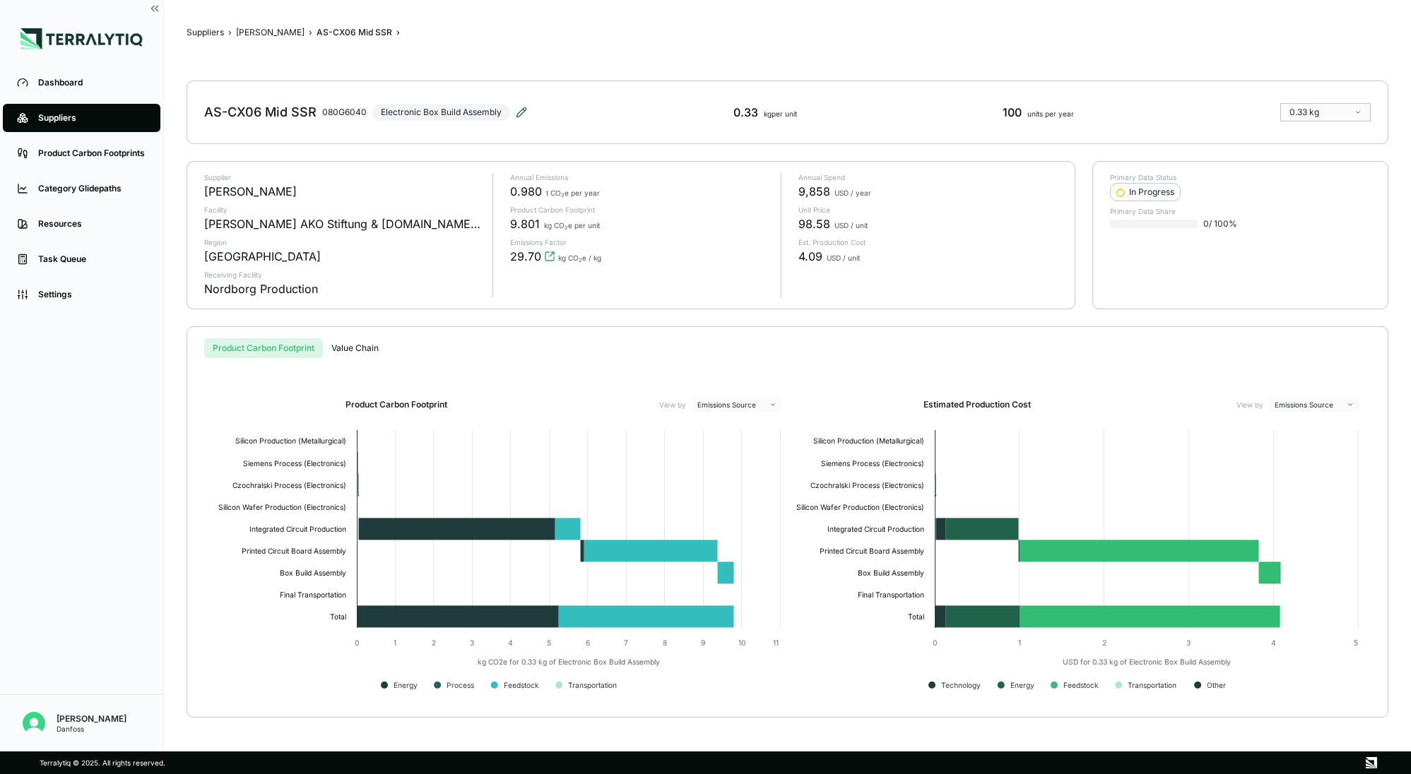
click at [522, 112] on icon at bounding box center [521, 111] width 9 height 9
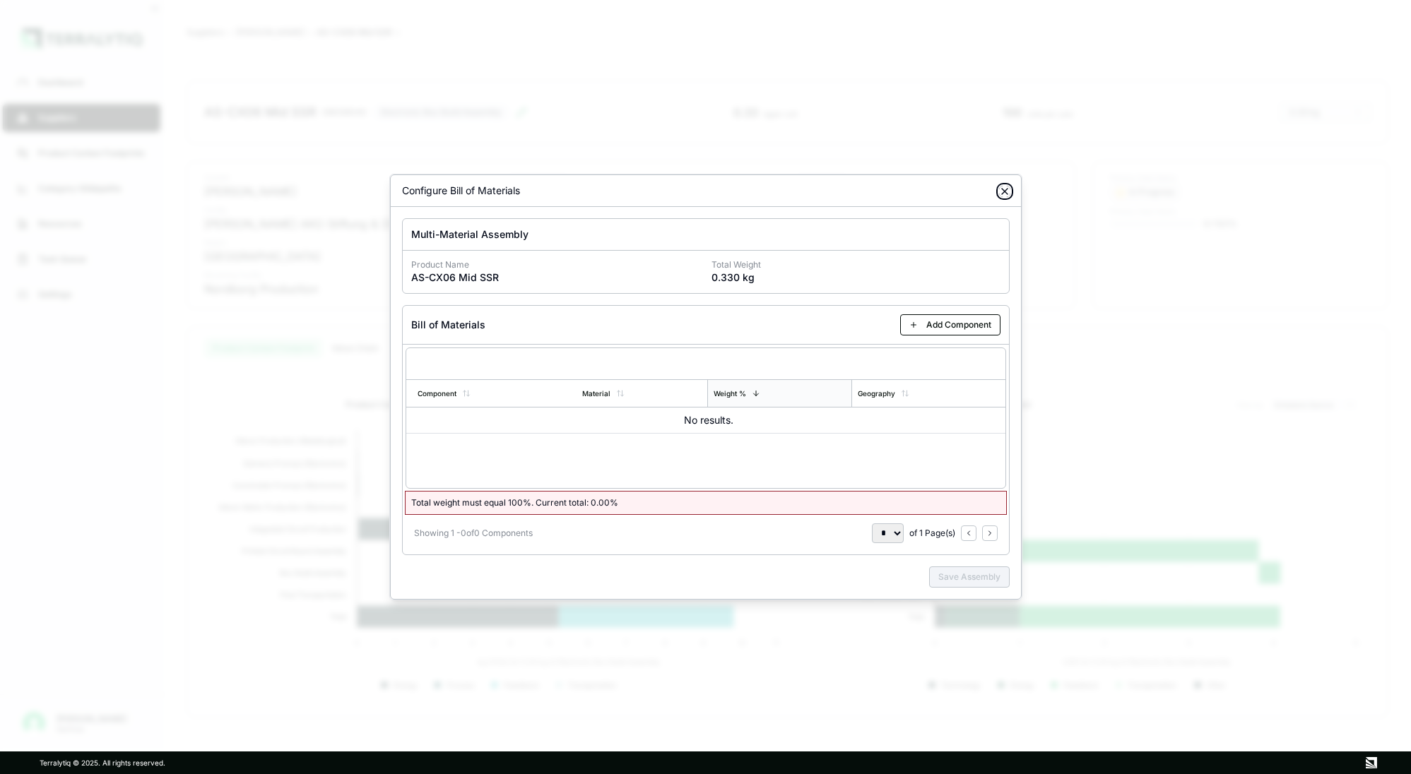
click at [1008, 194] on icon "button" at bounding box center [1004, 191] width 11 height 11
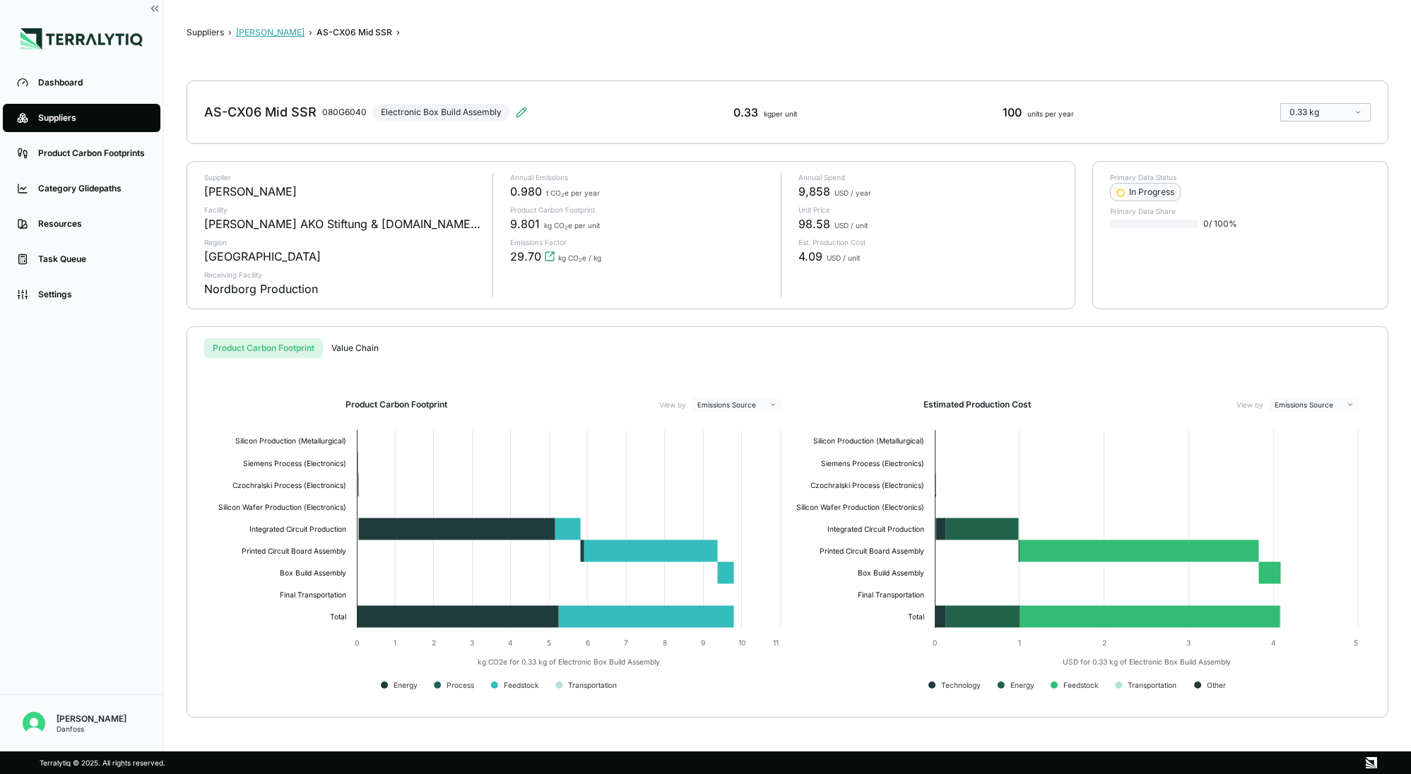
click at [247, 35] on button "[PERSON_NAME]" at bounding box center [270, 32] width 69 height 11
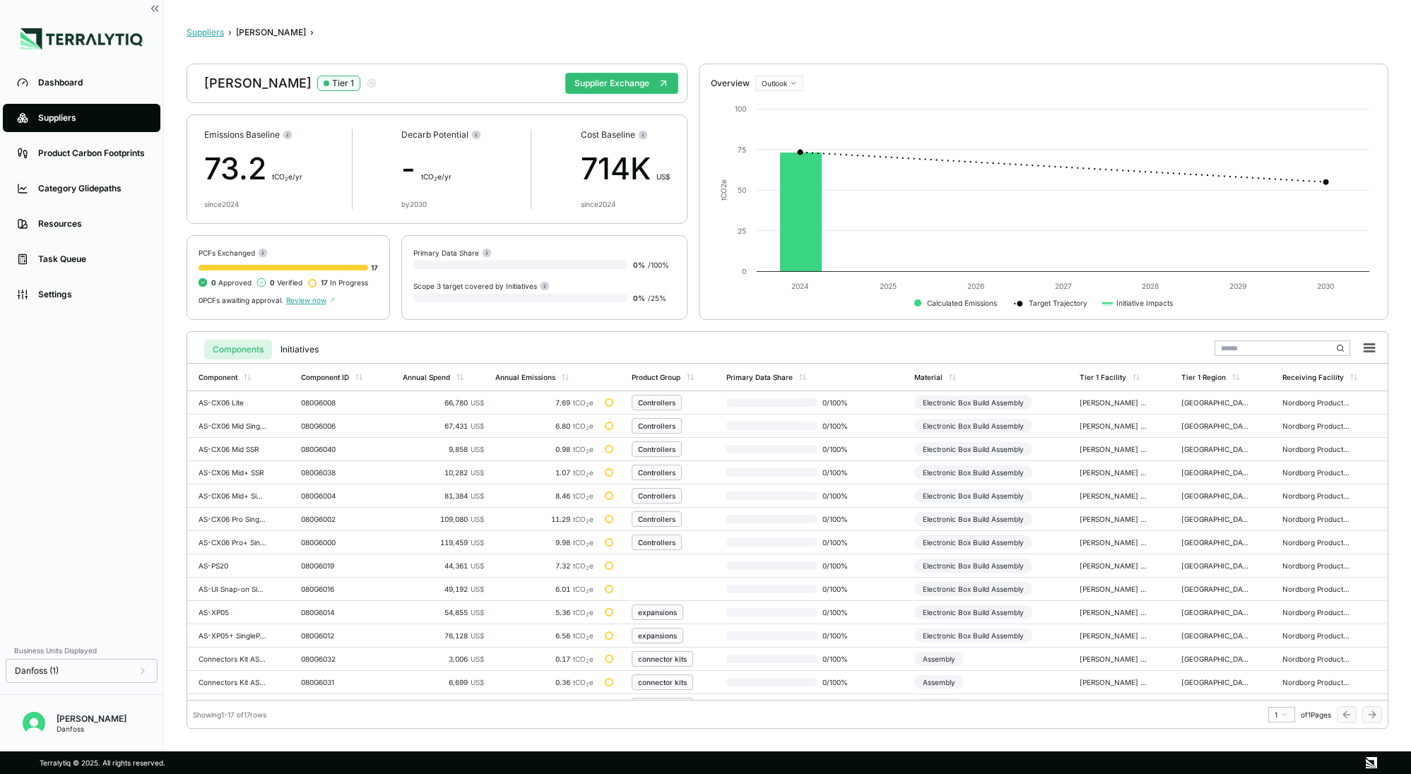
click at [202, 35] on button "Suppliers" at bounding box center [205, 32] width 37 height 11
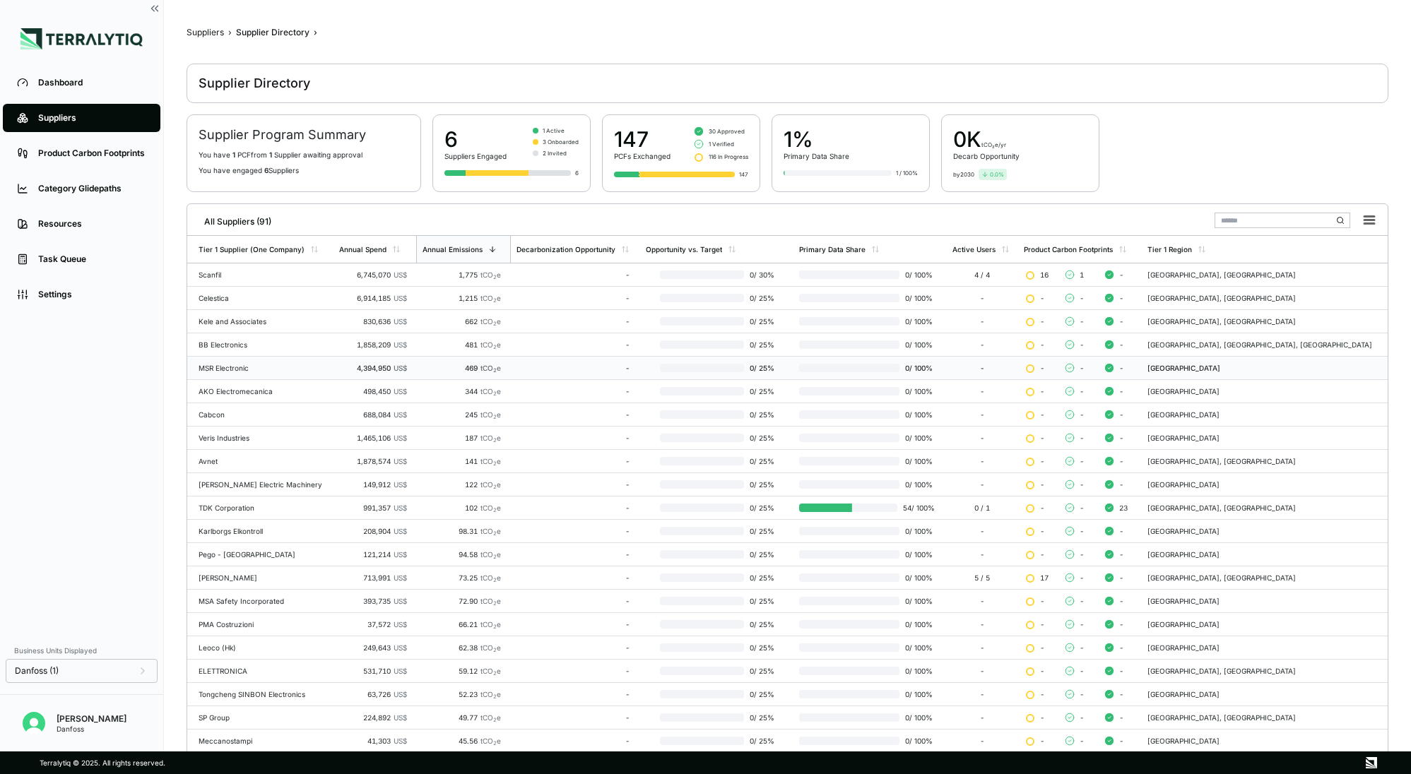
click at [238, 367] on div "MSR Electronic" at bounding box center [263, 368] width 129 height 8
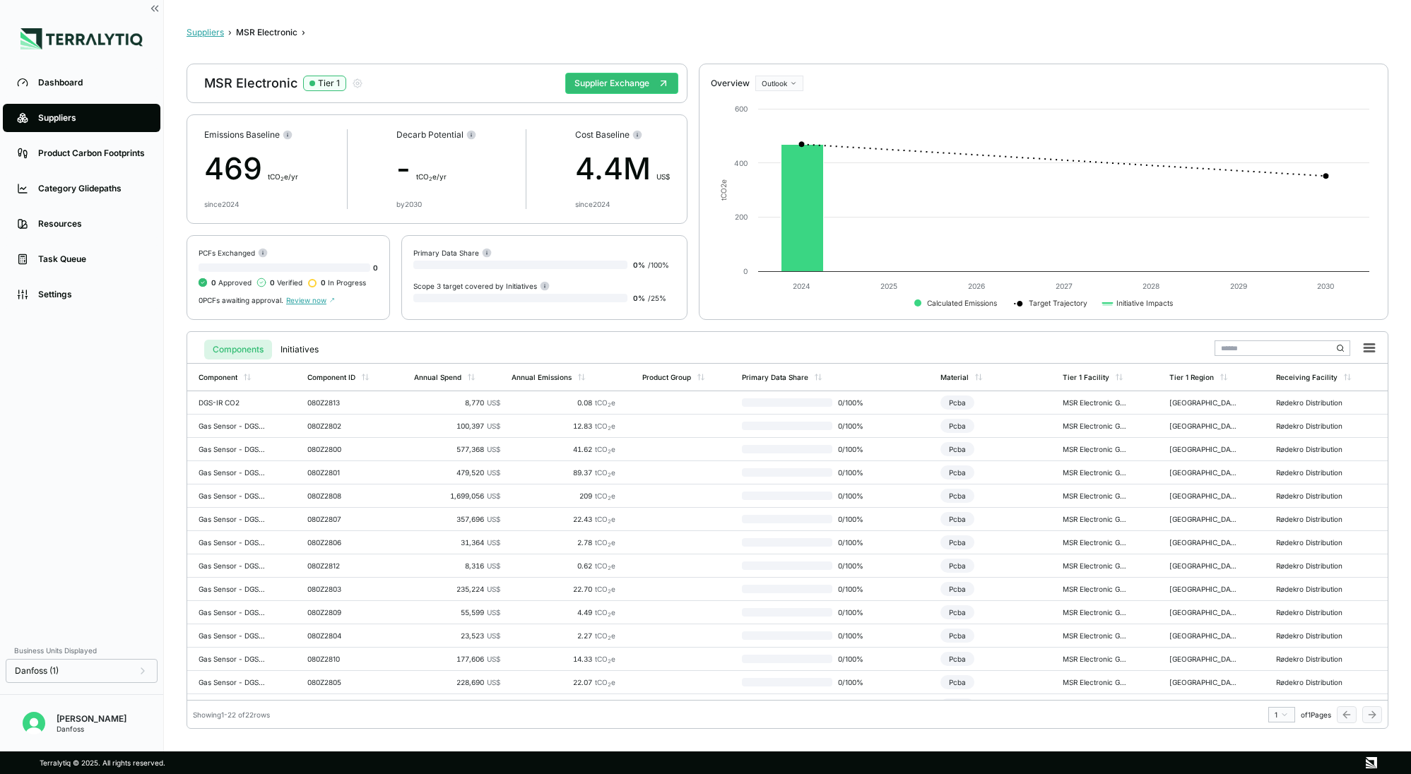
click at [199, 35] on button "Suppliers" at bounding box center [205, 32] width 37 height 11
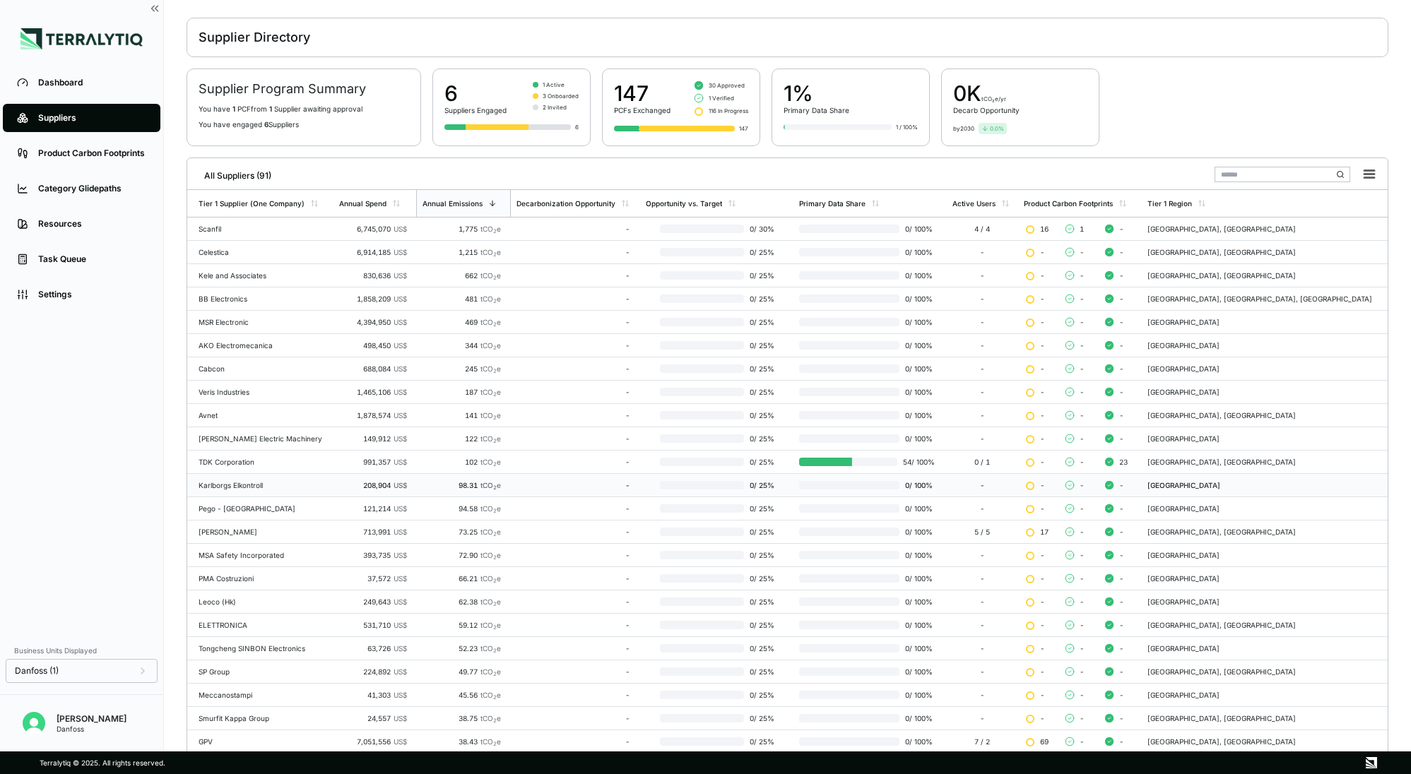
scroll to position [100, 0]
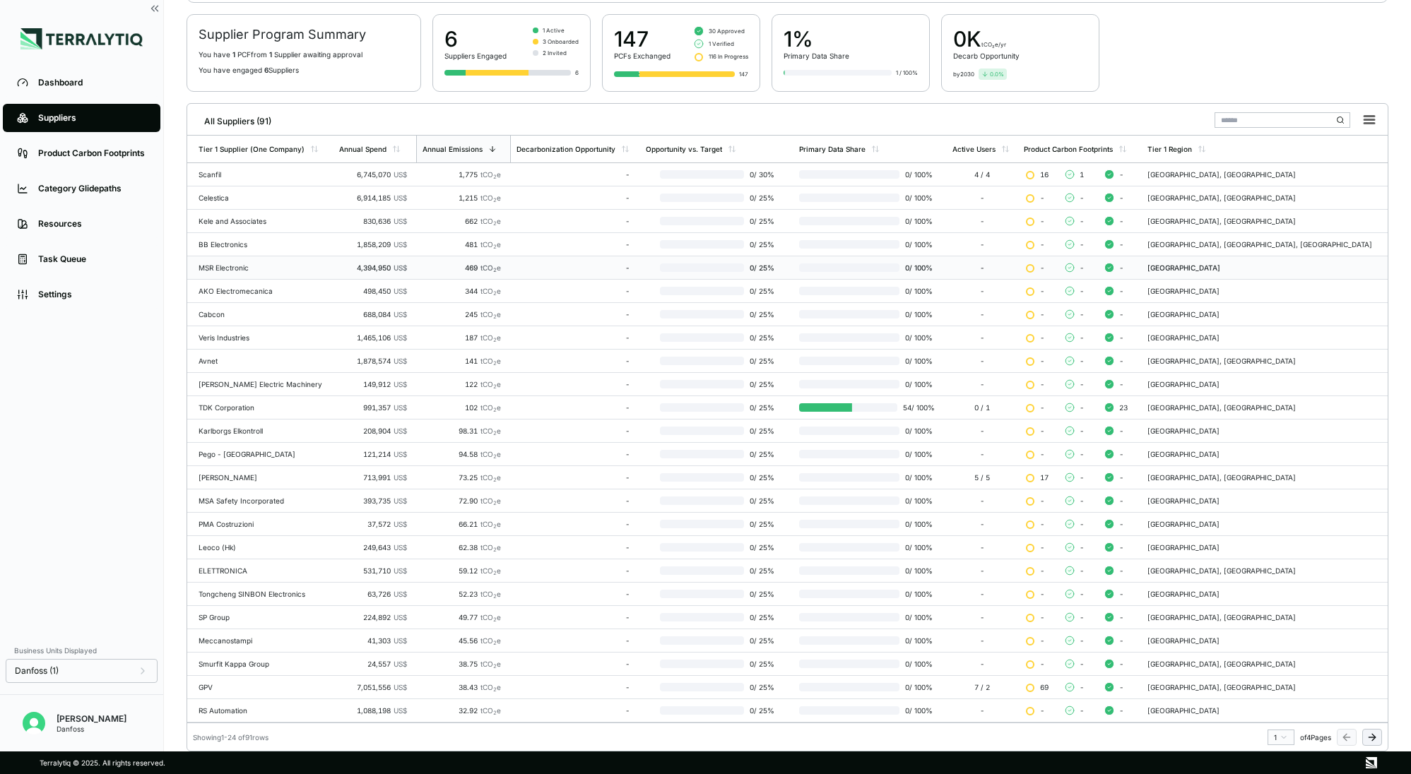
click at [225, 264] on div "MSR Electronic" at bounding box center [263, 268] width 129 height 8
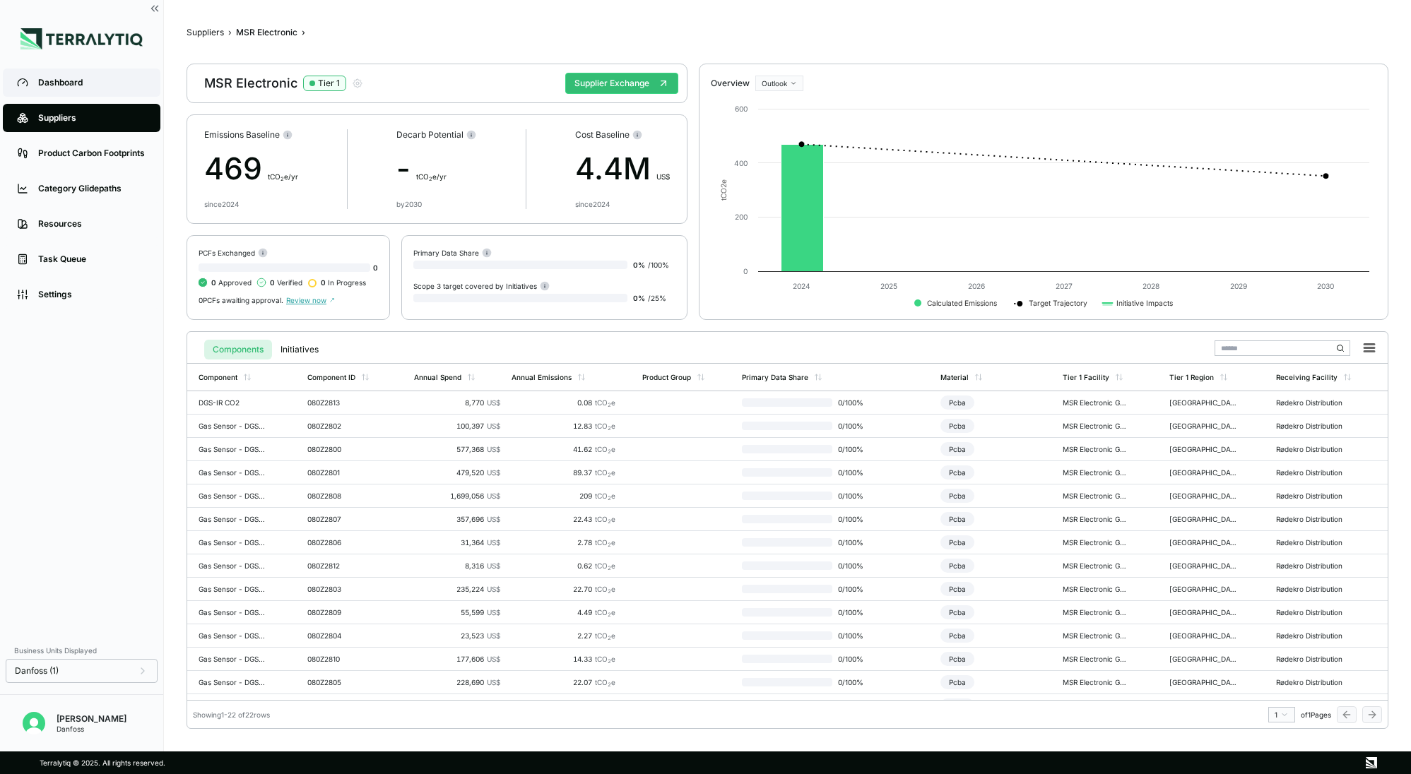
click at [92, 90] on link "Dashboard" at bounding box center [82, 83] width 158 height 28
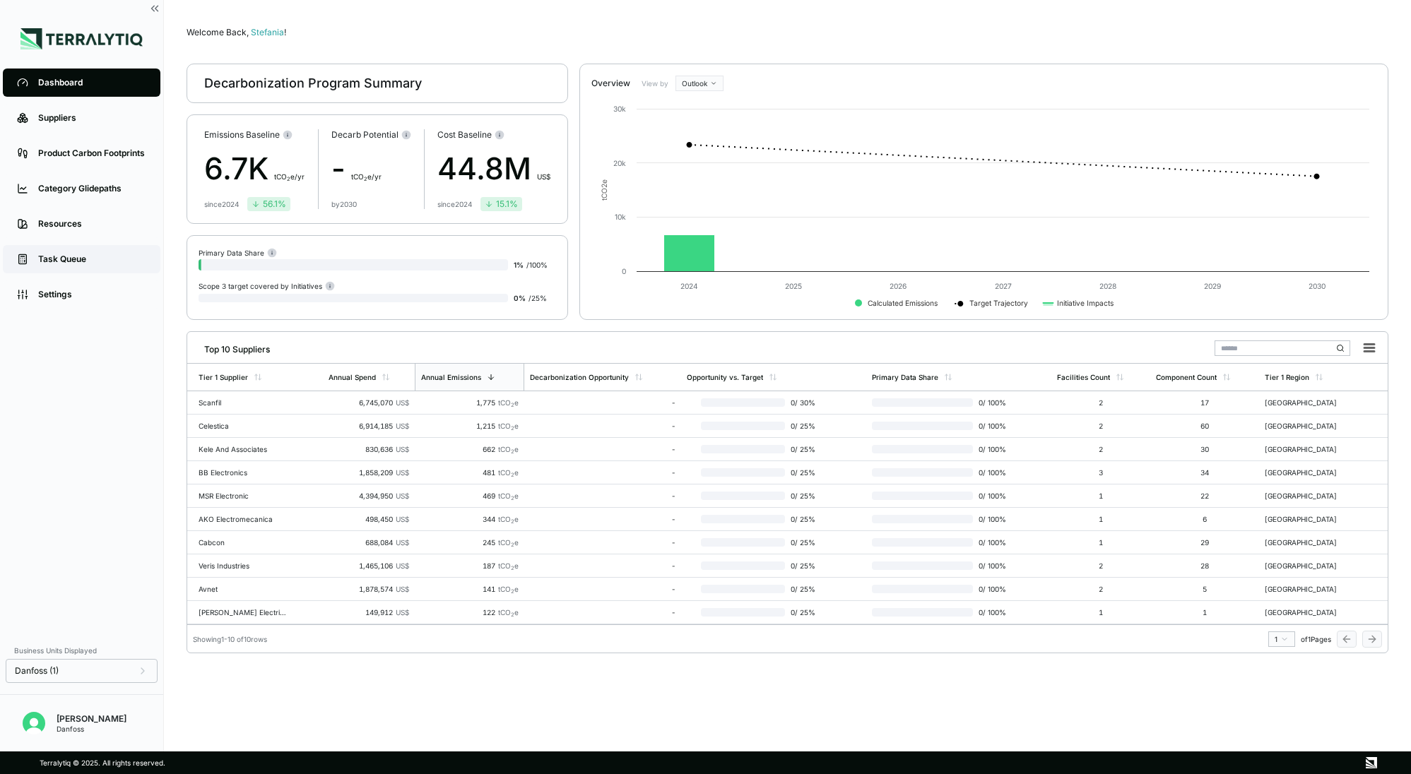
click at [64, 254] on div "Task Queue" at bounding box center [92, 259] width 108 height 11
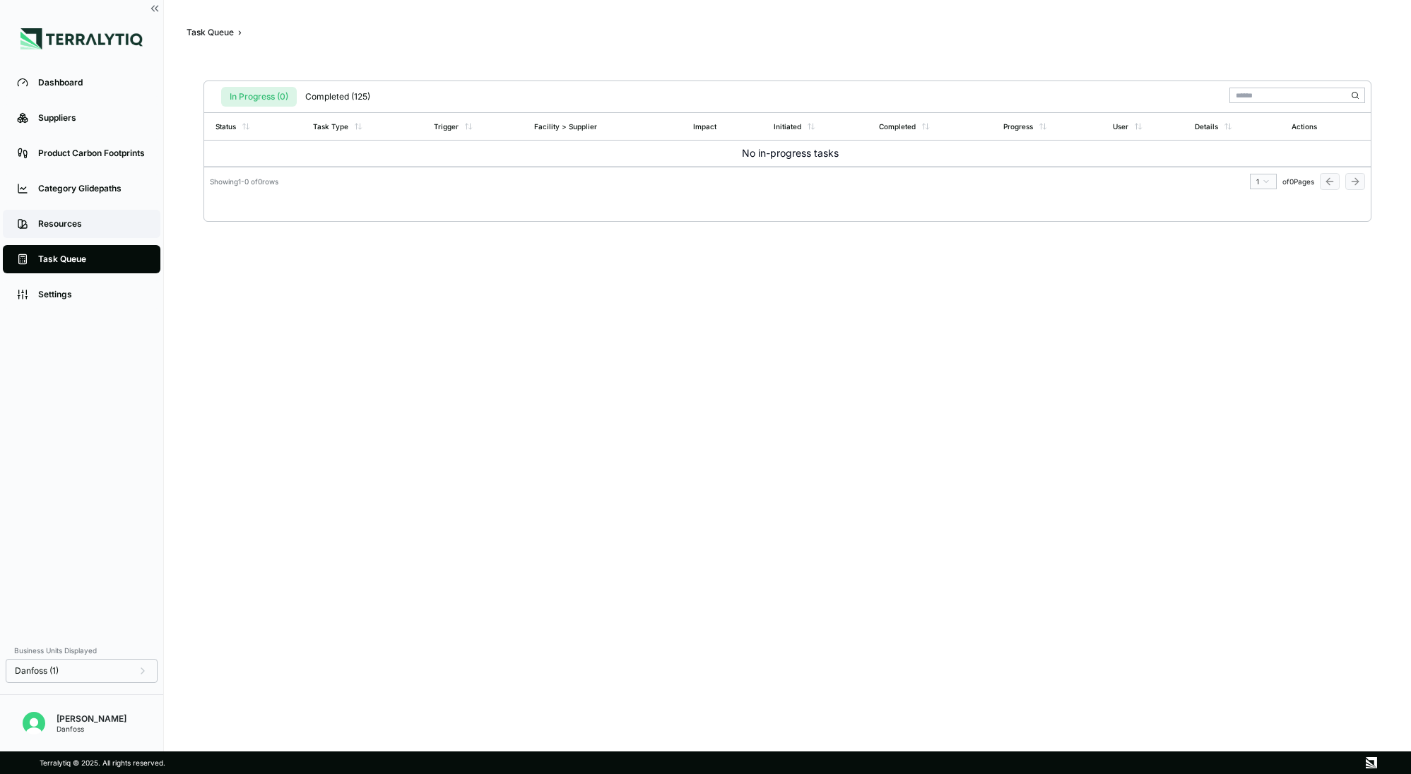
click at [71, 223] on div "Resources" at bounding box center [92, 223] width 108 height 11
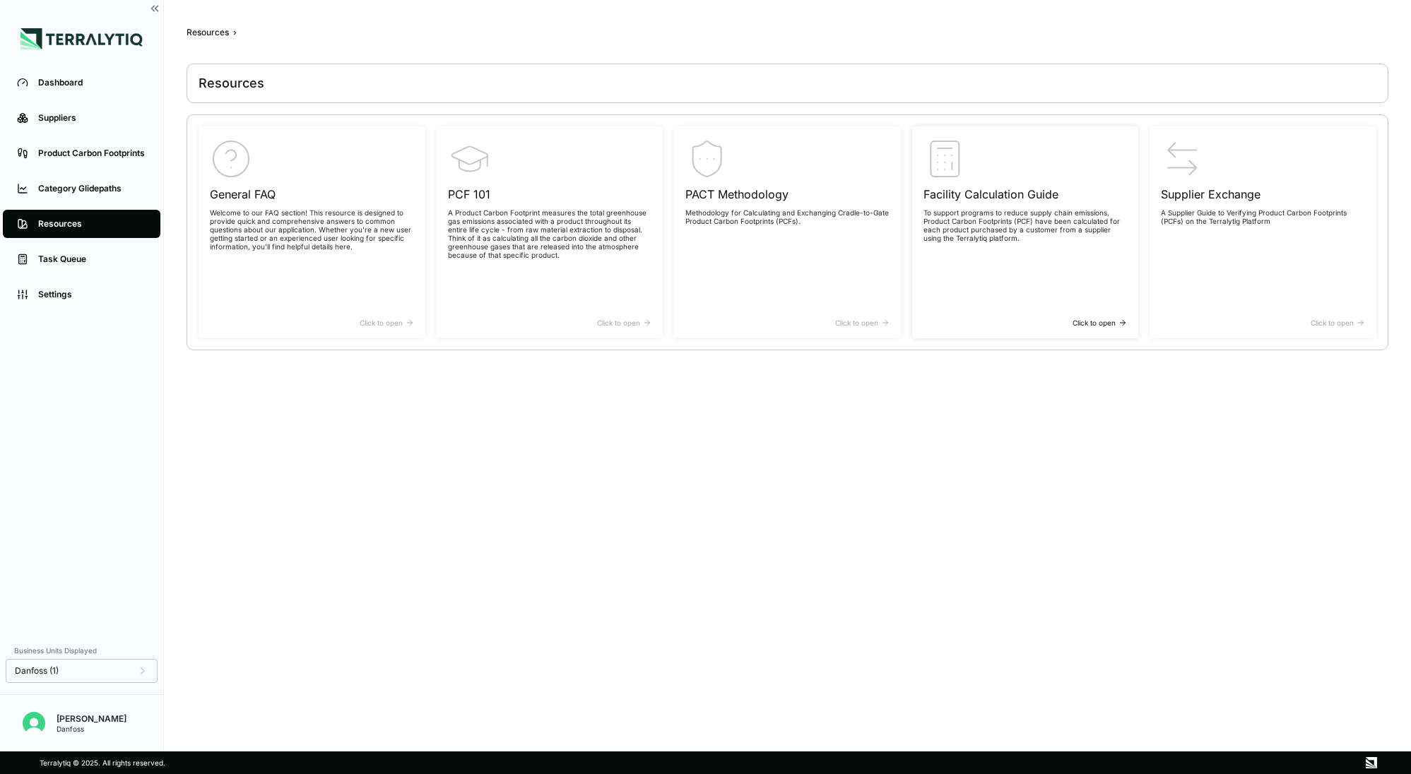
click at [1041, 212] on p "To support programs to reduce supply chain emissions, Product Carbon Footprints…" at bounding box center [1026, 225] width 204 height 34
click at [1047, 195] on h3 "Facility Calculation Guide" at bounding box center [1026, 194] width 204 height 17
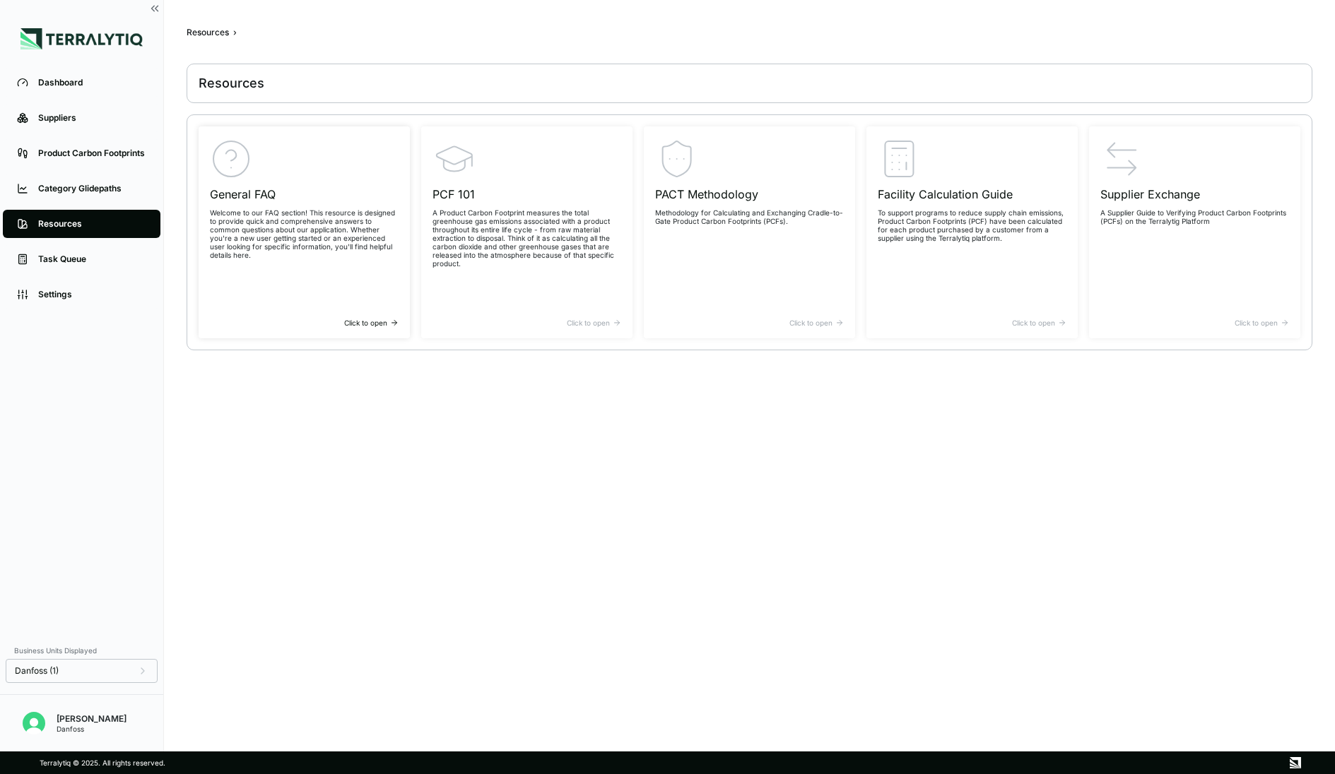
click at [271, 216] on p "Welcome to our FAQ section! This resource is designed to provide quick and comp…" at bounding box center [304, 233] width 189 height 51
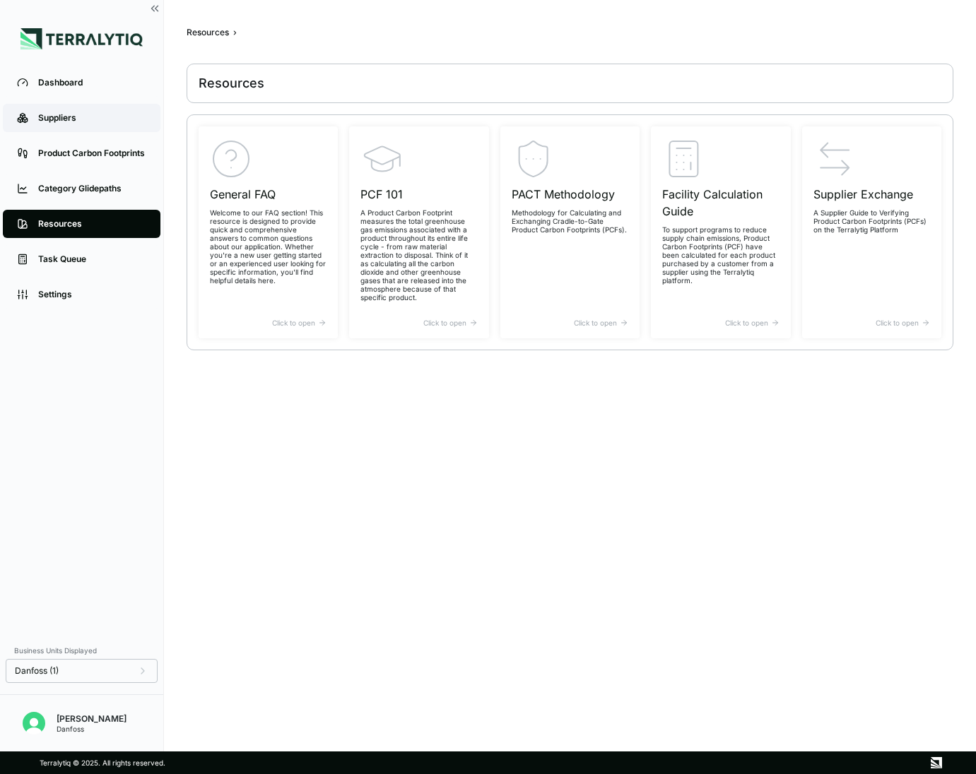
click at [102, 115] on div "Suppliers" at bounding box center [92, 117] width 108 height 11
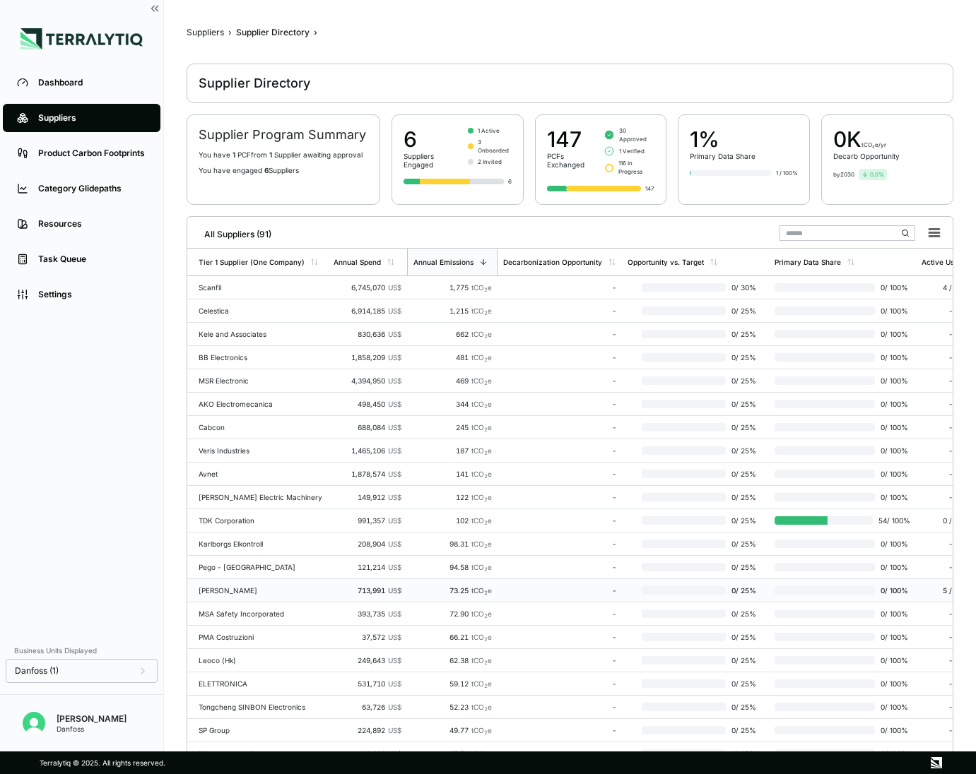
click at [243, 587] on div "[PERSON_NAME]" at bounding box center [261, 591] width 124 height 8
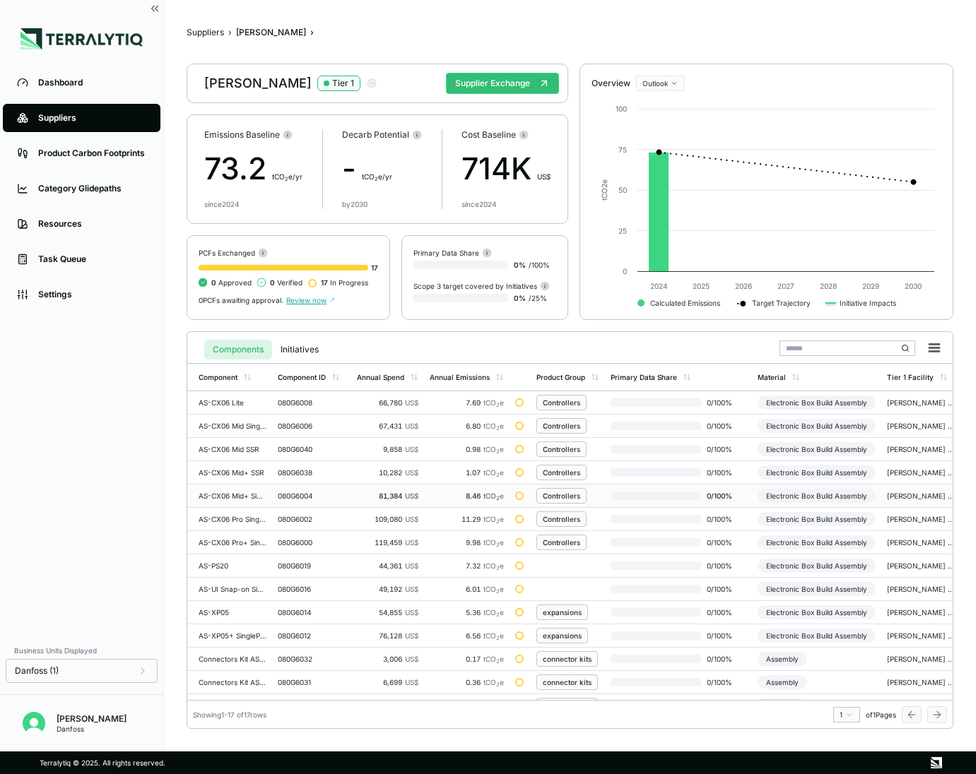
click at [252, 487] on td "AS-CX06 Mid+ SinglePack" at bounding box center [229, 496] width 85 height 23
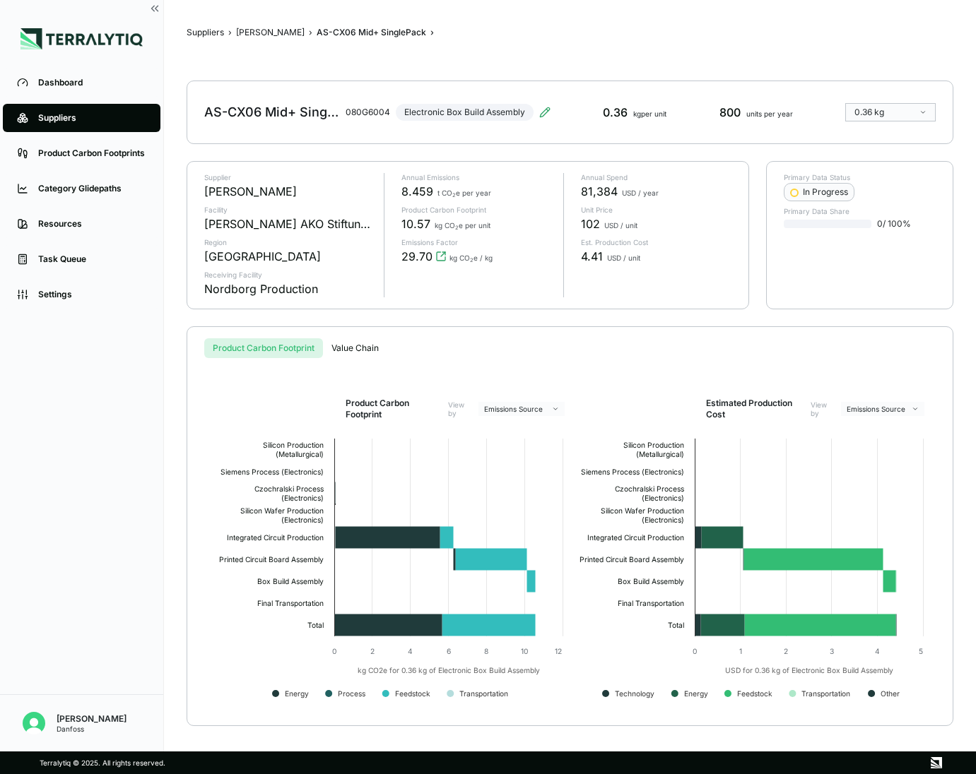
click at [50, 531] on div "Dashboard Suppliers Product Carbon Footprints Category Glidepaths Resources Tas…" at bounding box center [81, 374] width 163 height 618
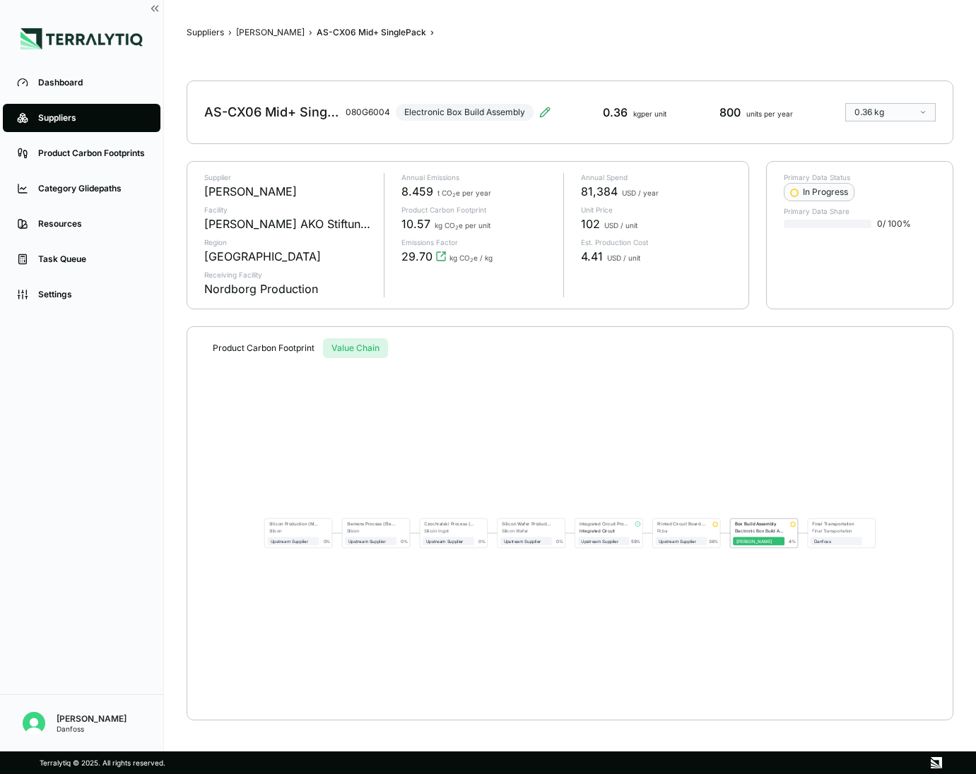
click at [352, 348] on button "Value Chain" at bounding box center [355, 348] width 65 height 20
drag, startPoint x: 341, startPoint y: 458, endPoint x: 489, endPoint y: 490, distance: 151.1
click at [489, 490] on div "Silicon Production (Metallurgical) Silicon Upstream Supplier 0 % Siemens Proces…" at bounding box center [570, 533] width 720 height 351
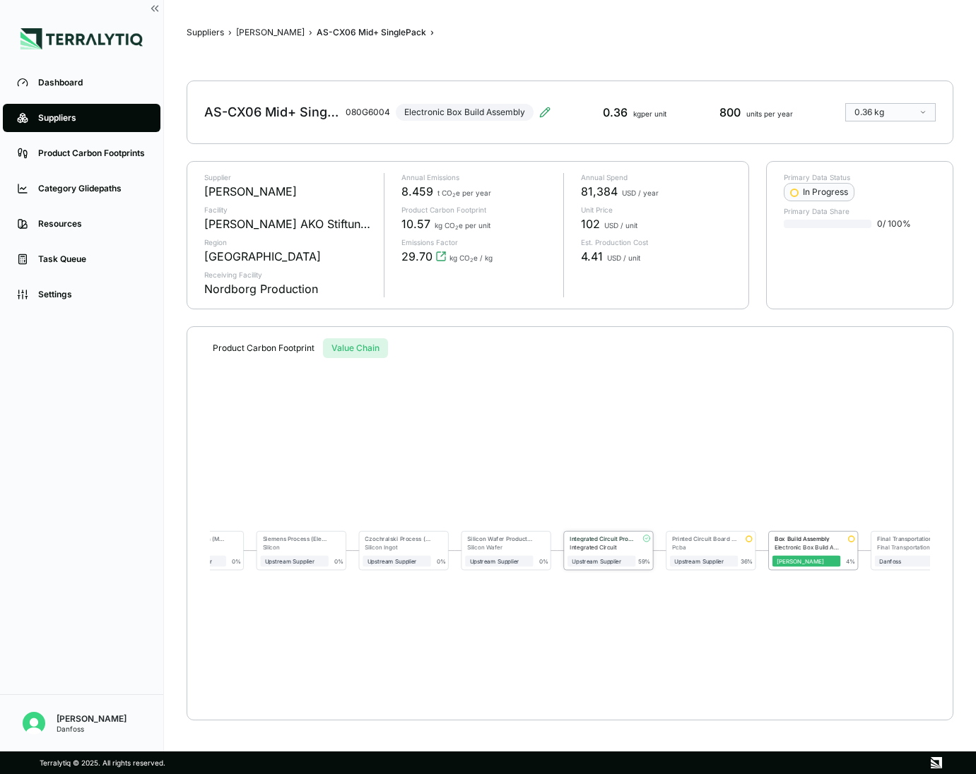
click at [615, 566] on span "Upstream Supplier" at bounding box center [601, 560] width 69 height 11
click at [627, 537] on div "Integrated Circuit Production" at bounding box center [603, 538] width 66 height 7
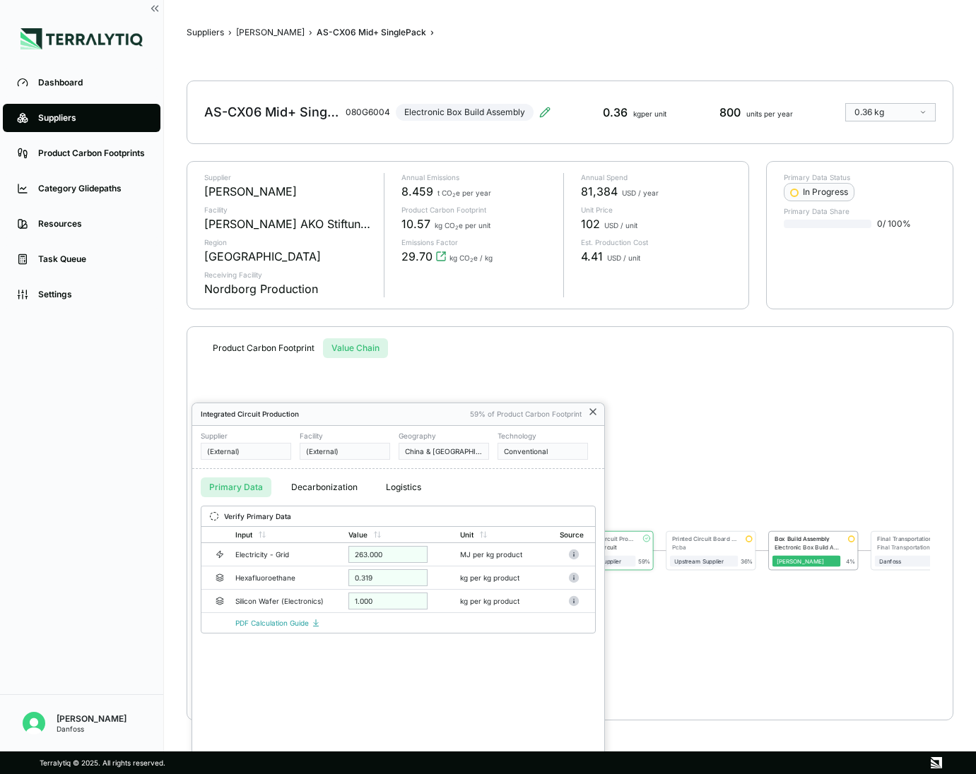
click at [596, 409] on icon at bounding box center [592, 411] width 11 height 11
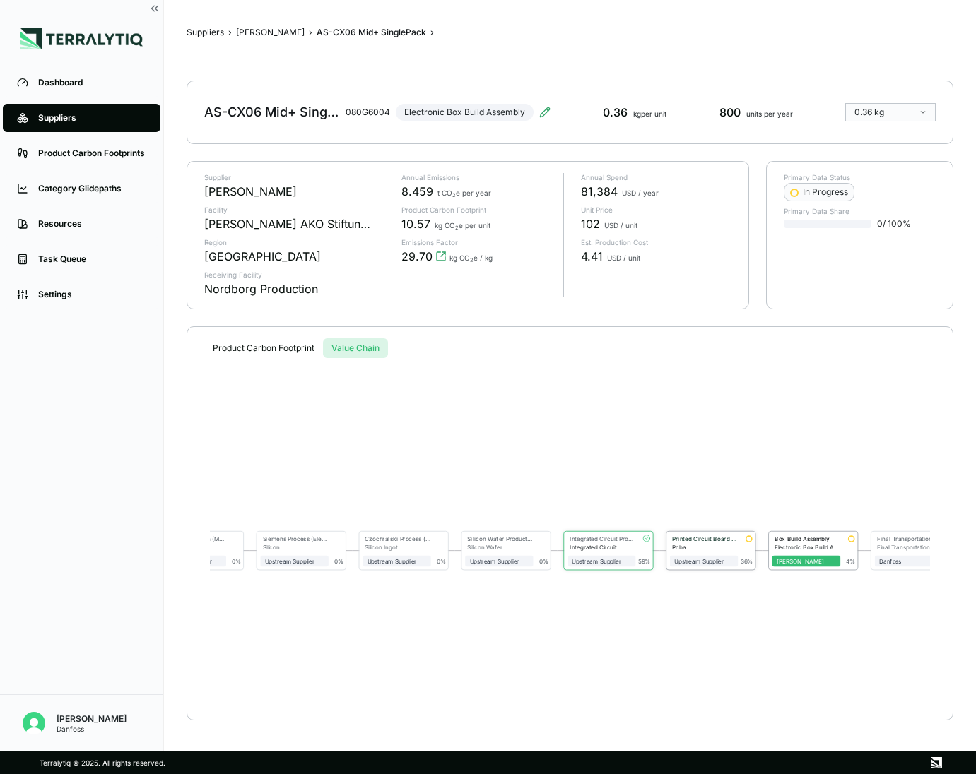
click at [721, 551] on div "Upstream Supplier" at bounding box center [704, 559] width 69 height 16
click at [750, 542] on div at bounding box center [749, 539] width 7 height 7
click at [748, 542] on div at bounding box center [749, 539] width 7 height 7
click at [707, 546] on div "Pcba" at bounding box center [705, 547] width 66 height 7
